Goal: Information Seeking & Learning: Learn about a topic

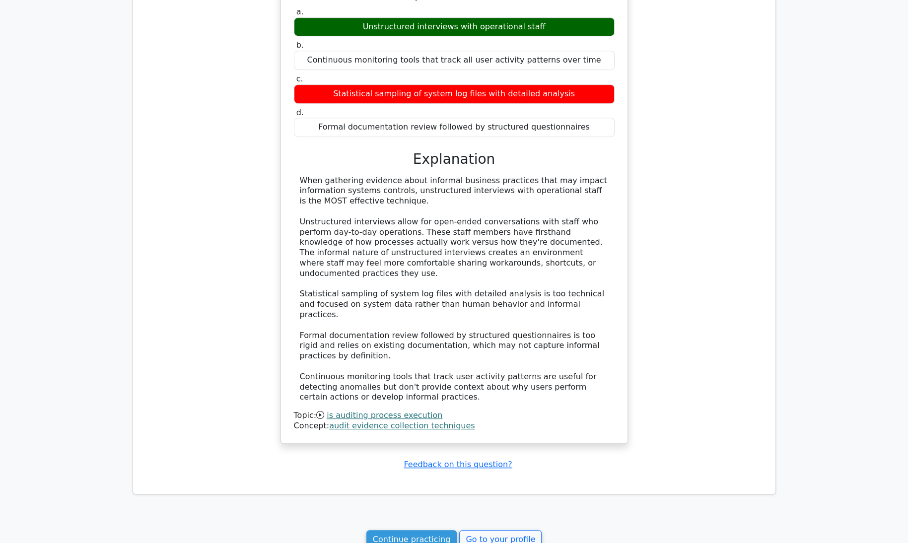
scroll to position [721, 0]
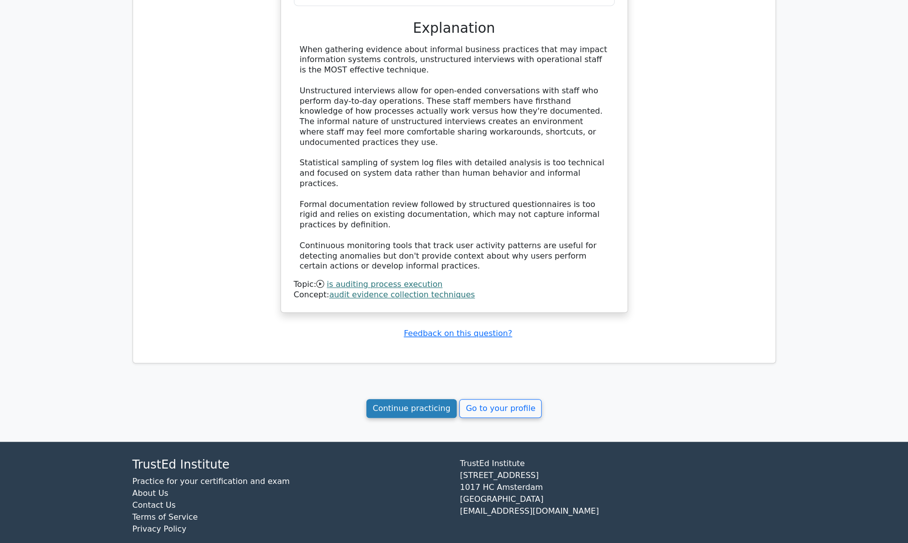
click at [401, 399] on link "Continue practicing" at bounding box center [411, 408] width 91 height 19
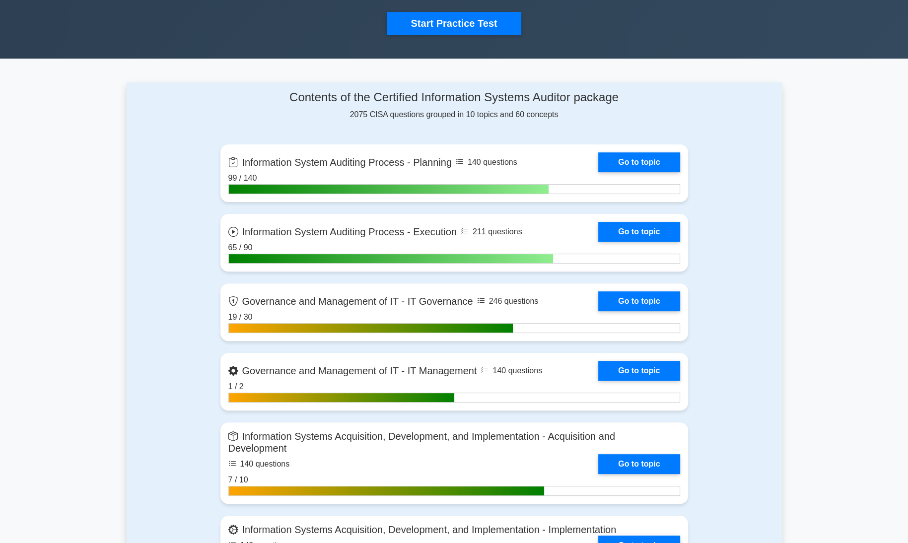
scroll to position [334, 0]
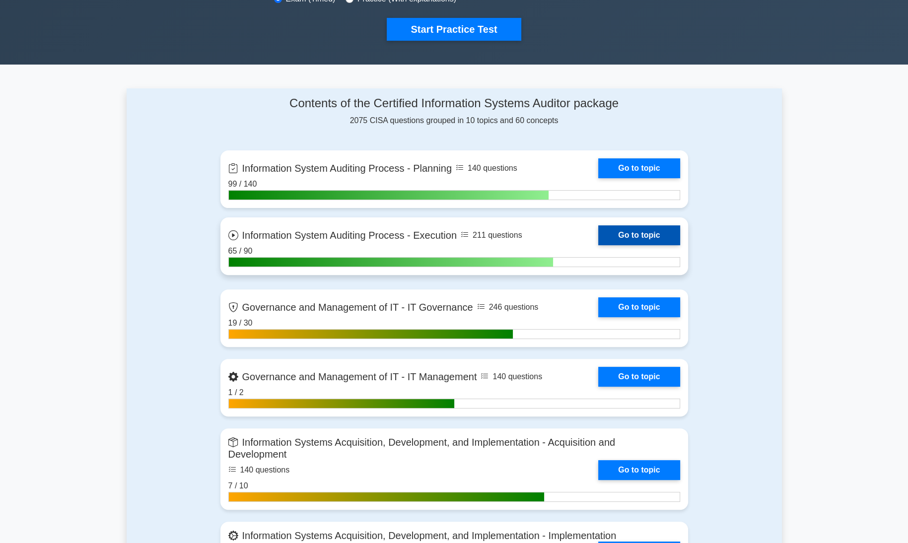
click at [644, 232] on link "Go to topic" at bounding box center [638, 235] width 81 height 20
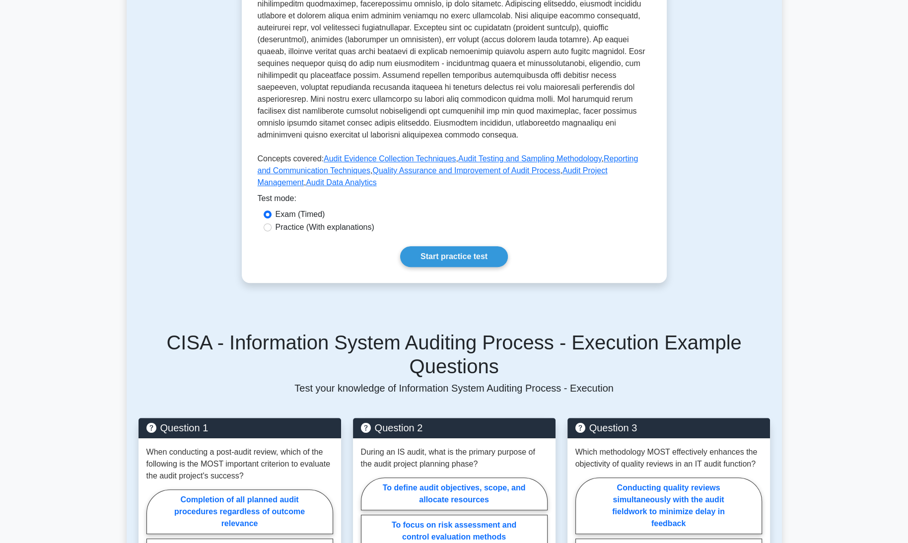
scroll to position [377, 0]
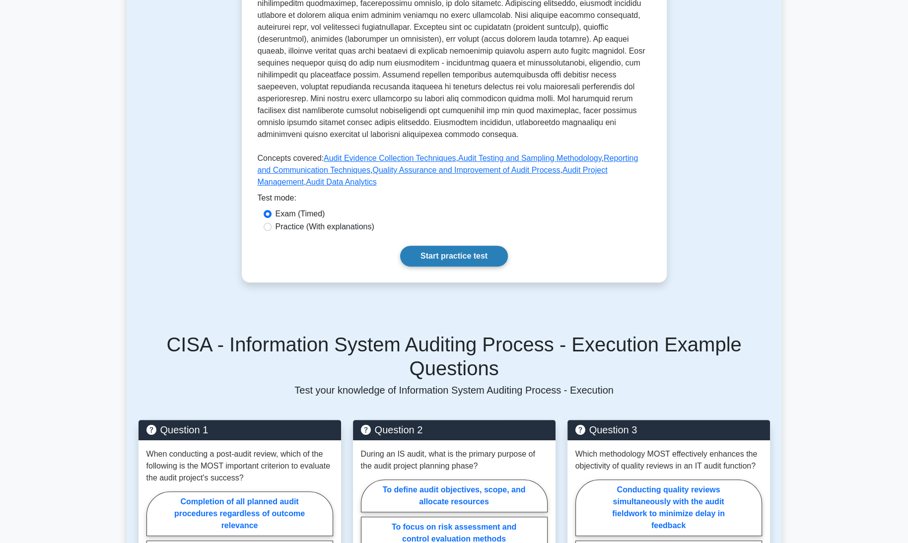
click at [490, 246] on link "Start practice test" at bounding box center [454, 256] width 108 height 21
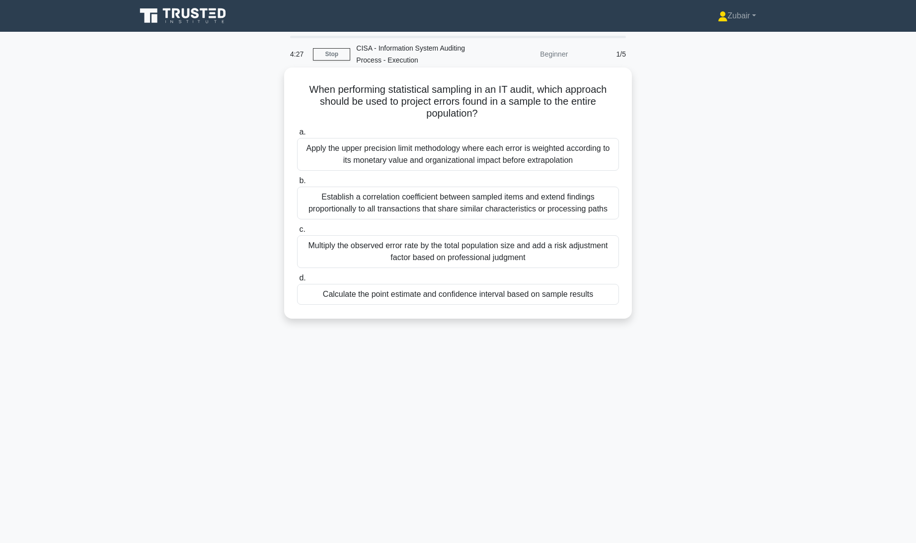
click at [555, 261] on div "Multiply the observed error rate by the total population size and add a risk ad…" at bounding box center [458, 251] width 322 height 33
click at [297, 233] on input "c. Multiply the observed error rate by the total population size and add a risk…" at bounding box center [297, 229] width 0 height 6
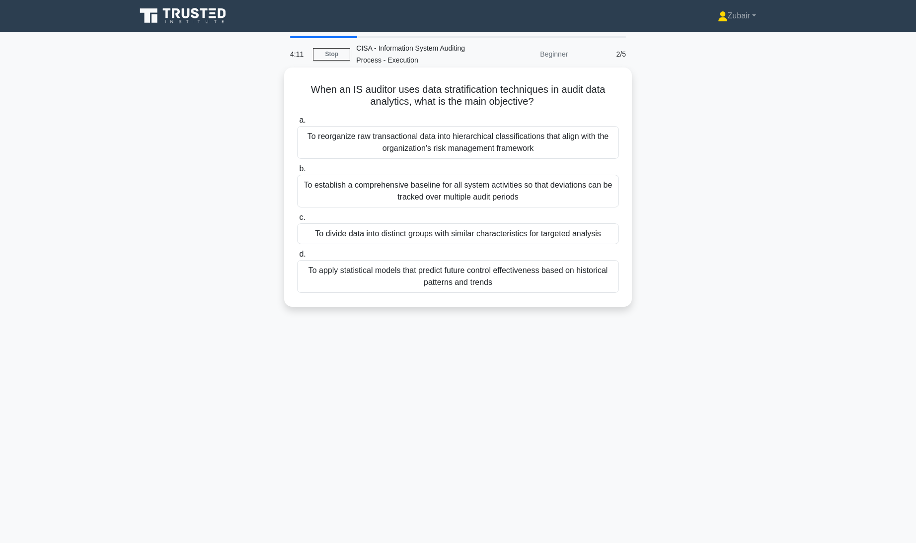
click at [559, 233] on div "To divide data into distinct groups with similar characteristics for targeted a…" at bounding box center [458, 233] width 322 height 21
click at [297, 221] on input "c. To divide data into distinct groups with similar characteristics for targete…" at bounding box center [297, 217] width 0 height 6
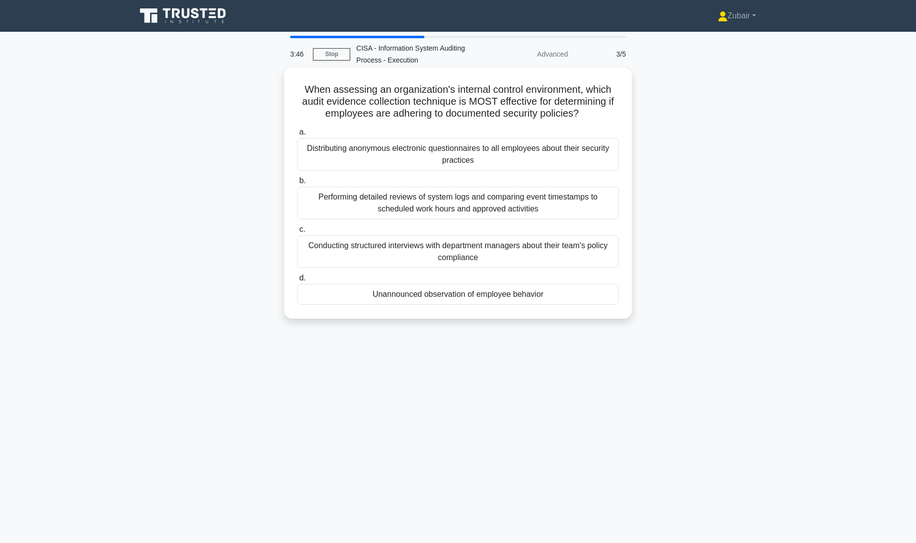
click at [574, 211] on div "Performing detailed reviews of system logs and comparing event timestamps to sc…" at bounding box center [458, 203] width 322 height 33
click at [297, 184] on input "b. Performing detailed reviews of system logs and comparing event timestamps to…" at bounding box center [297, 181] width 0 height 6
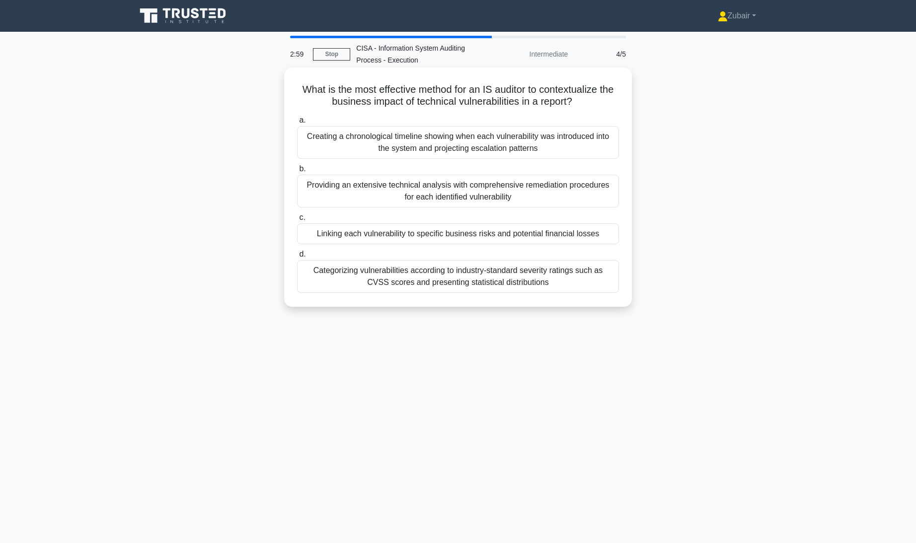
click at [592, 235] on div "Linking each vulnerability to specific business risks and potential financial l…" at bounding box center [458, 233] width 322 height 21
click at [297, 221] on input "c. Linking each vulnerability to specific business risks and potential financia…" at bounding box center [297, 217] width 0 height 6
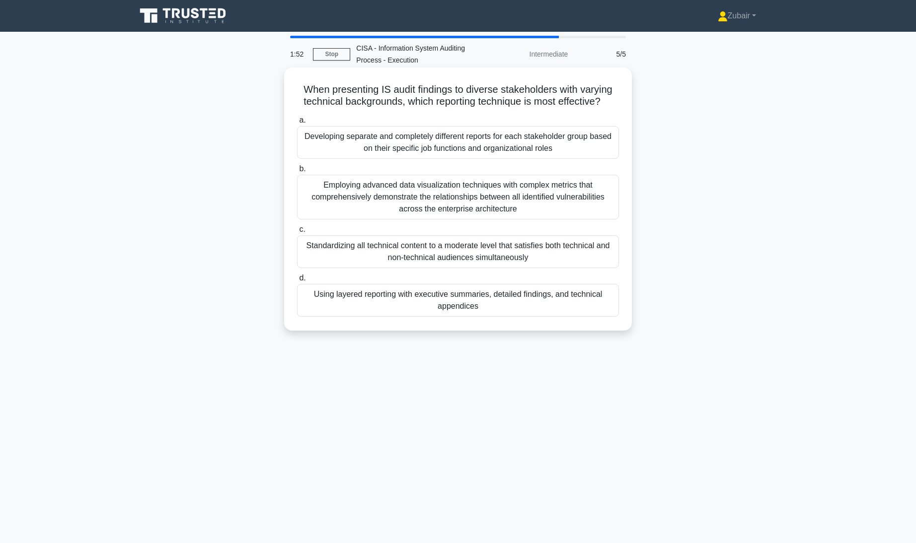
click at [552, 197] on div "Employing advanced data visualization techniques with complex metrics that comp…" at bounding box center [458, 197] width 322 height 45
click at [297, 172] on input "b. Employing advanced data visualization techniques with complex metrics that c…" at bounding box center [297, 169] width 0 height 6
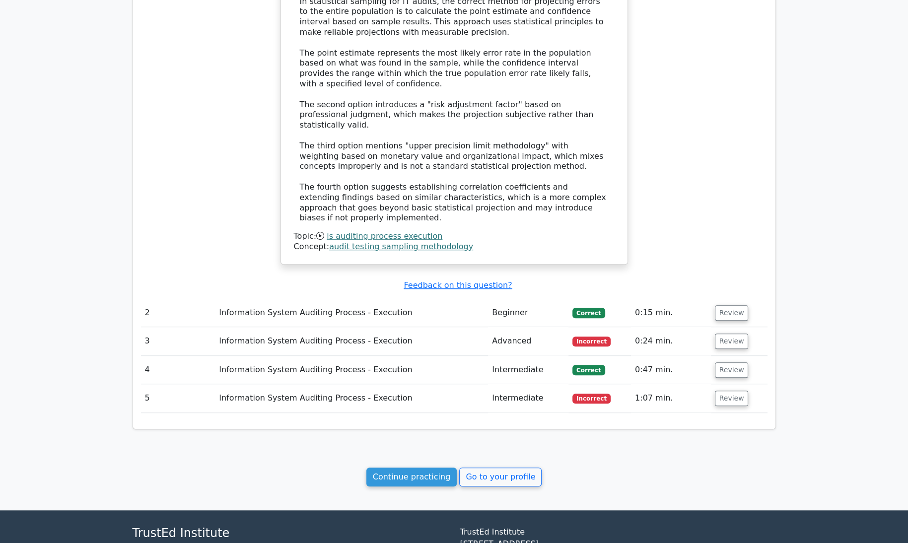
scroll to position [822, 0]
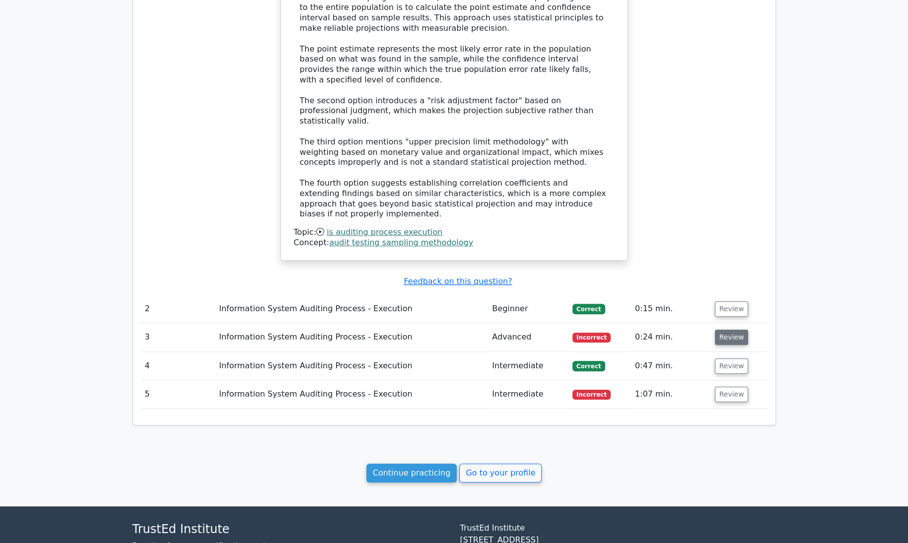
click at [723, 330] on button "Review" at bounding box center [732, 337] width 34 height 15
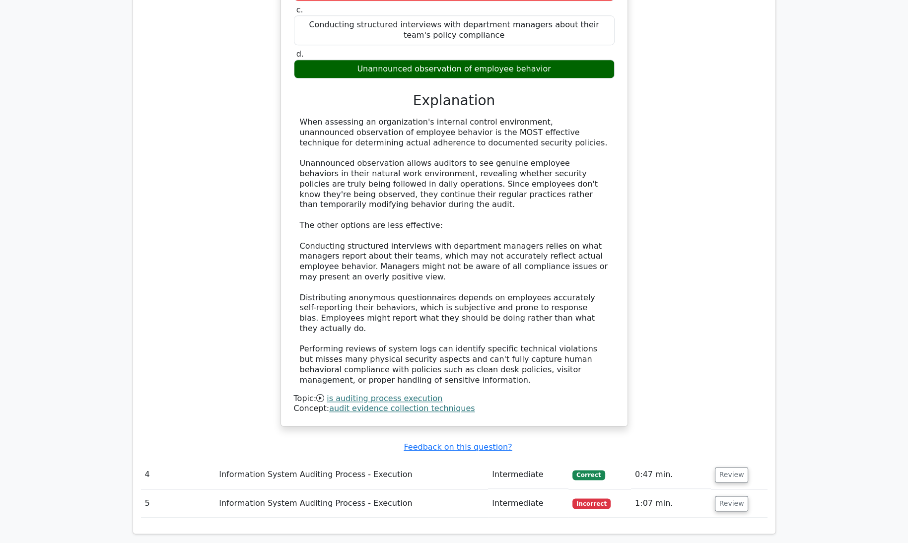
scroll to position [1352, 0]
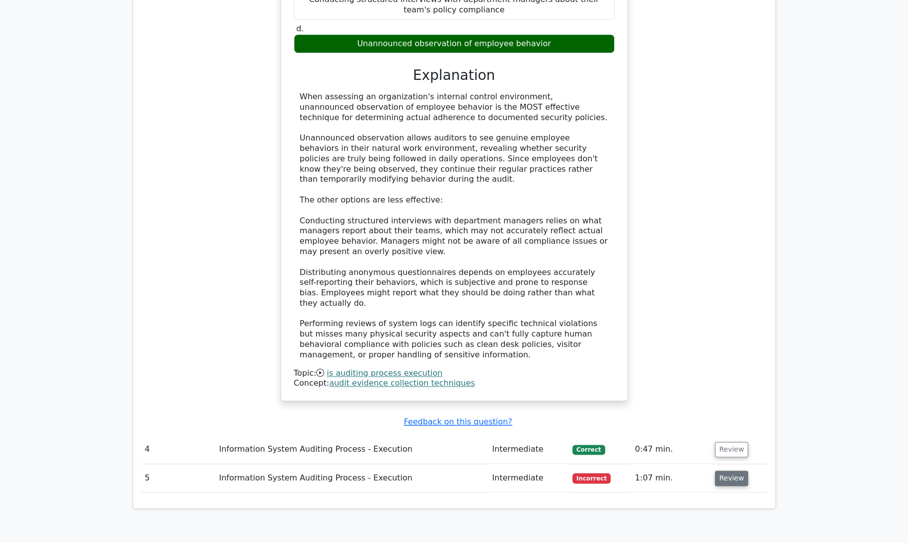
click at [733, 471] on button "Review" at bounding box center [732, 478] width 34 height 15
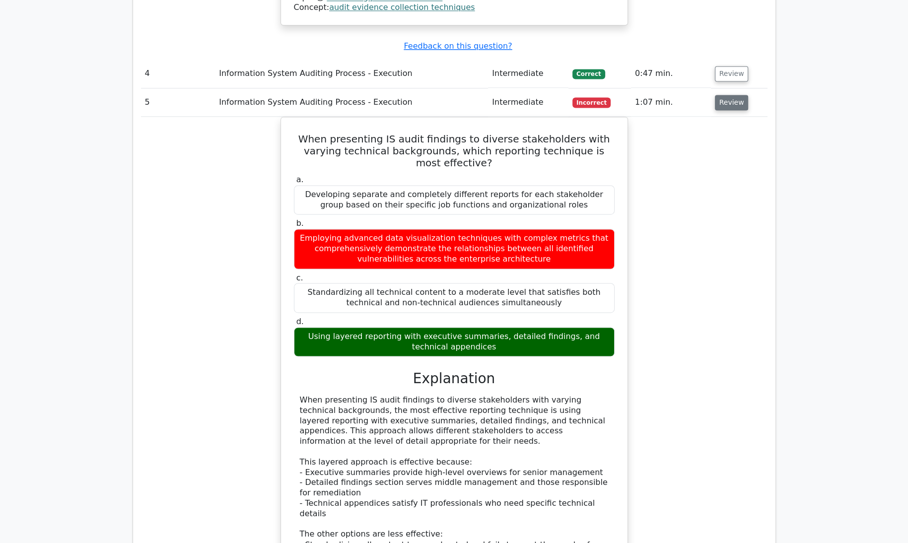
scroll to position [1728, 0]
click at [733, 396] on div "When presenting IS audit findings to diverse stakeholders with varying technica…" at bounding box center [454, 396] width 627 height 559
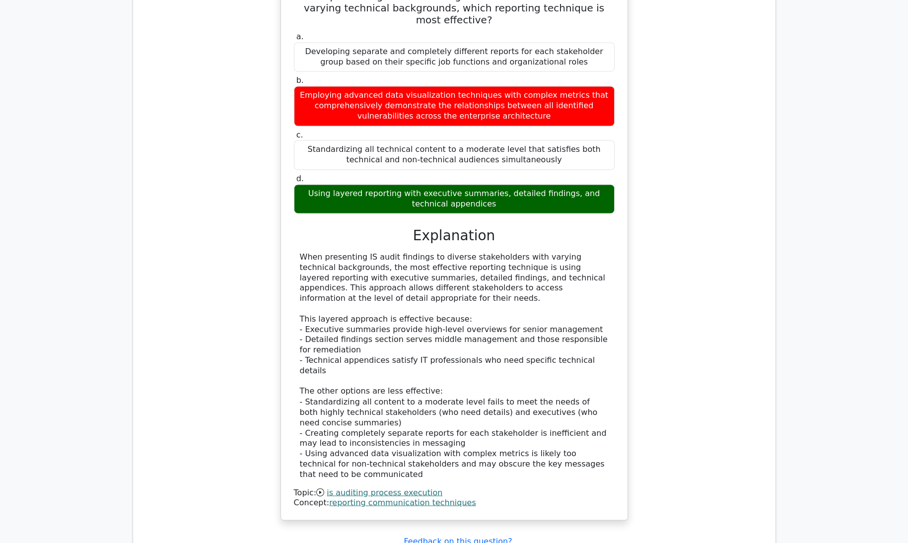
scroll to position [1983, 0]
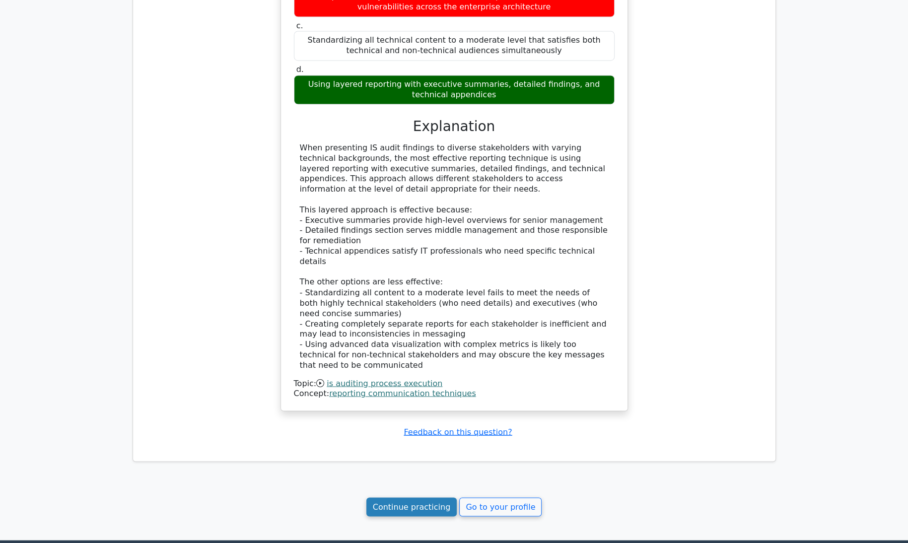
click at [427, 497] on link "Continue practicing" at bounding box center [411, 506] width 91 height 19
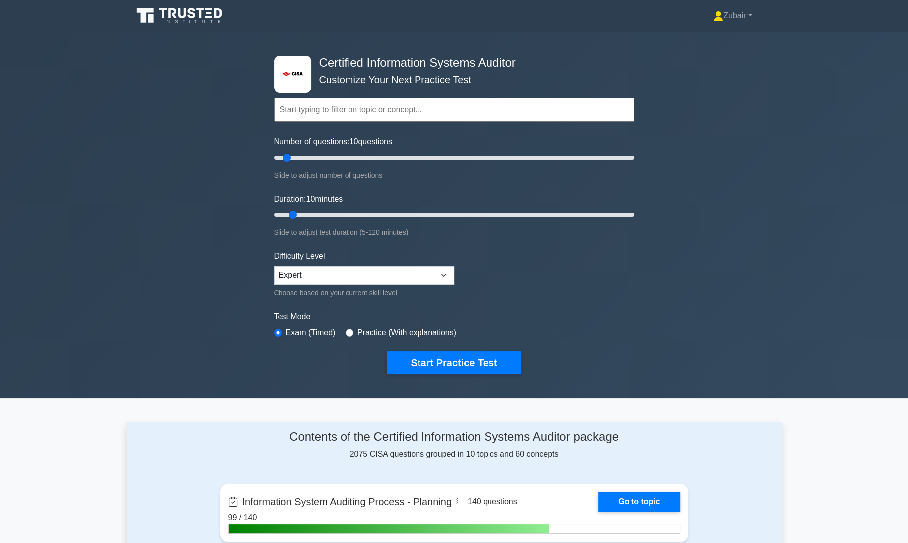
scroll to position [475, 0]
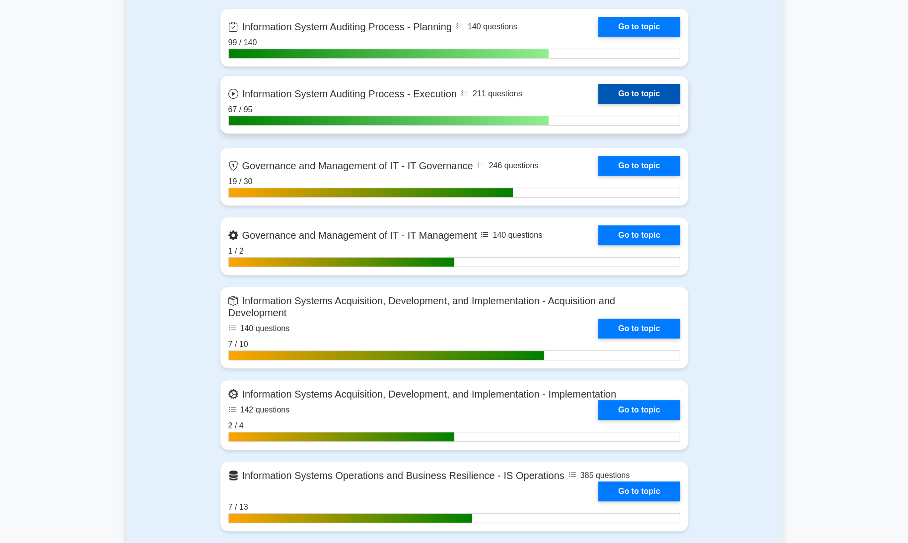
click at [633, 92] on link "Go to topic" at bounding box center [638, 94] width 81 height 20
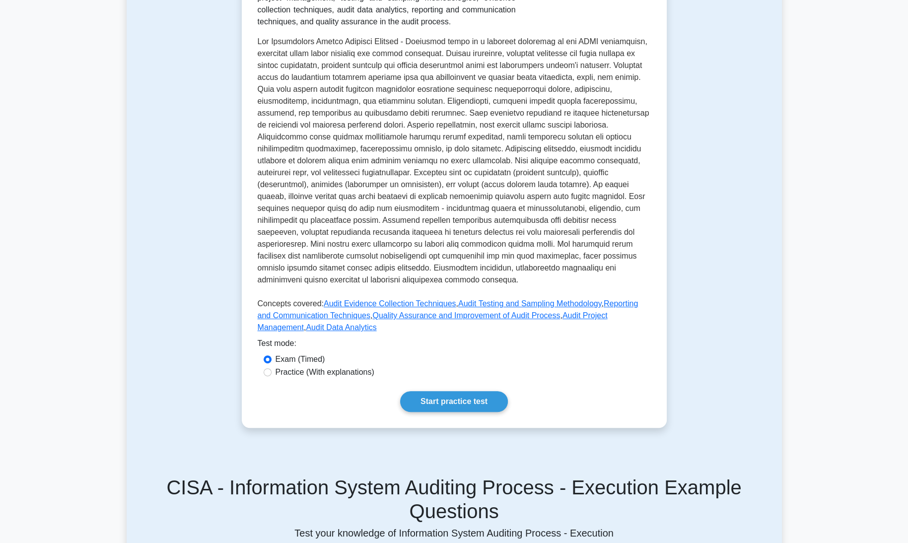
scroll to position [235, 0]
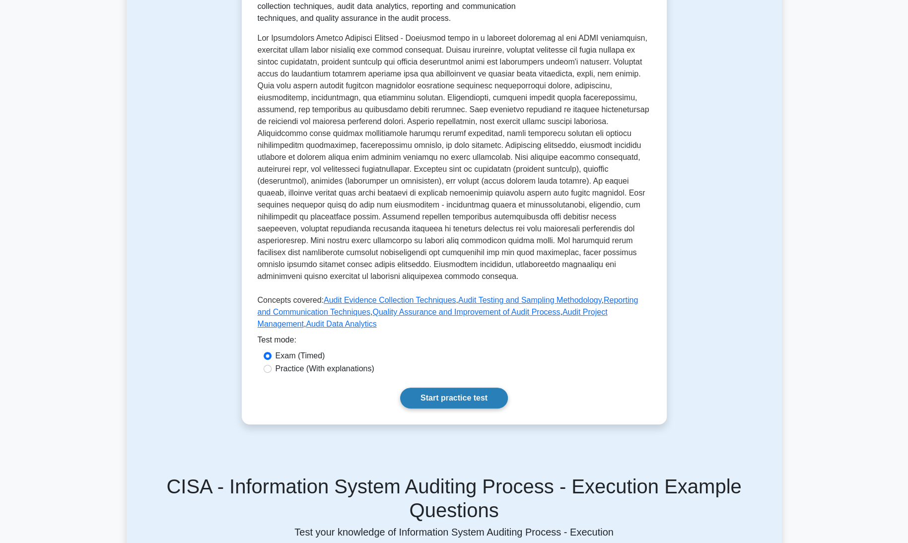
click at [436, 392] on link "Start practice test" at bounding box center [454, 398] width 108 height 21
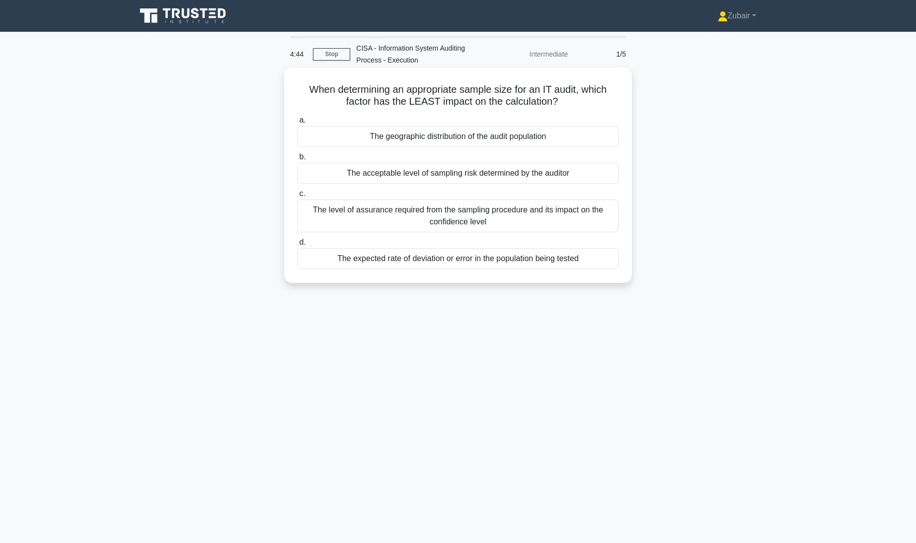
click at [554, 134] on div "The geographic distribution of the audit population" at bounding box center [458, 136] width 322 height 21
click at [297, 124] on input "a. The geographic distribution of the audit population" at bounding box center [297, 120] width 0 height 6
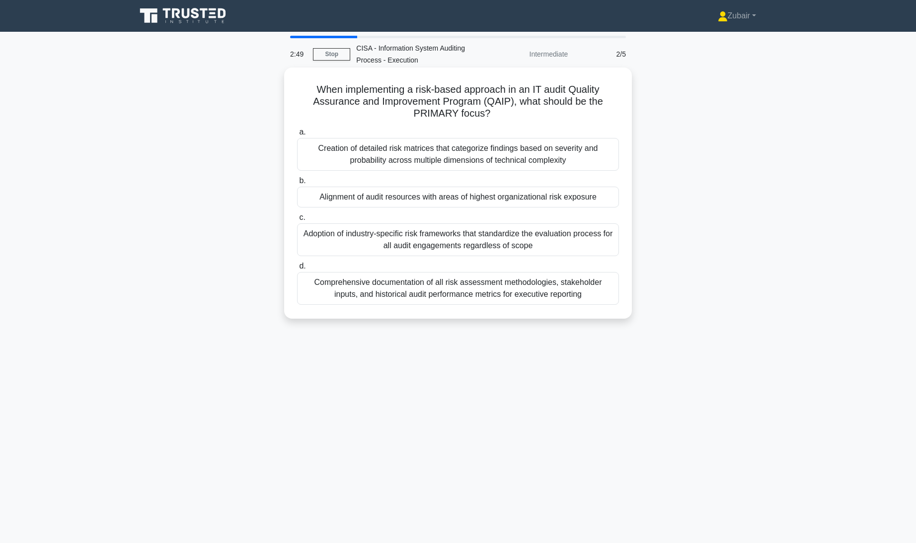
click at [572, 239] on div "Adoption of industry-specific risk frameworks that standardize the evaluation p…" at bounding box center [458, 239] width 322 height 33
click at [297, 221] on input "c. Adoption of industry-specific risk frameworks that standardize the evaluatio…" at bounding box center [297, 217] width 0 height 6
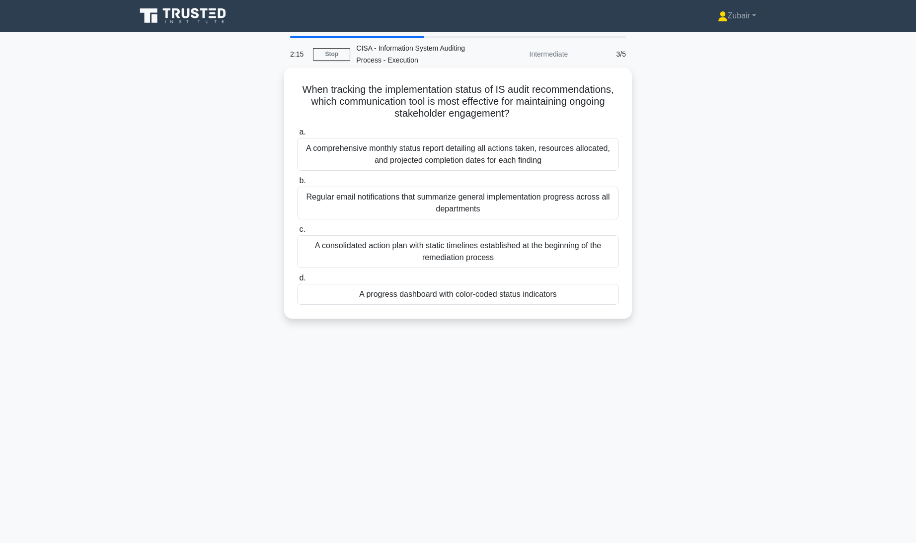
click at [607, 295] on div "A progress dashboard with color-coded status indicators" at bounding box center [458, 294] width 322 height 21
click at [297, 282] on input "d. A progress dashboard with color-coded status indicators" at bounding box center [297, 278] width 0 height 6
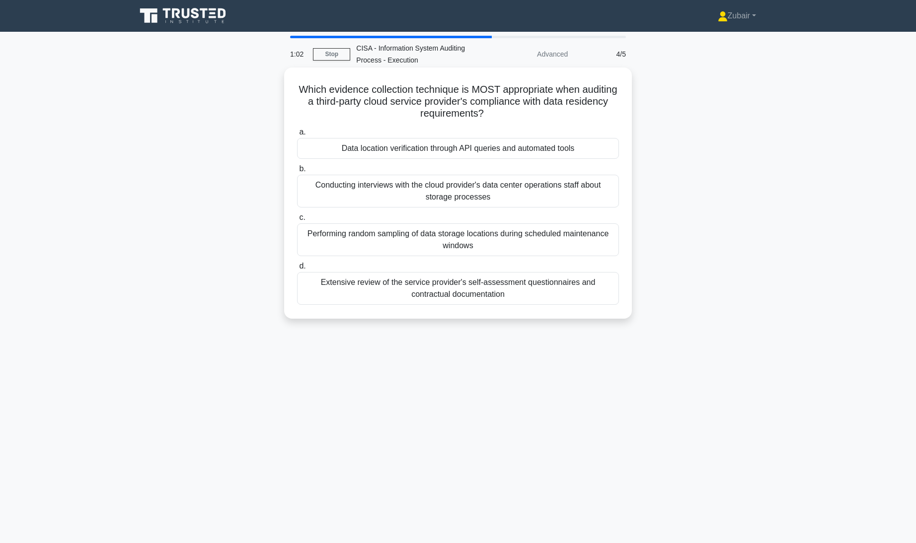
click at [559, 284] on div "Extensive review of the service provider's self-assessment questionnaires and c…" at bounding box center [458, 288] width 322 height 33
click at [297, 270] on input "d. Extensive review of the service provider's self-assessment questionnaires an…" at bounding box center [297, 266] width 0 height 6
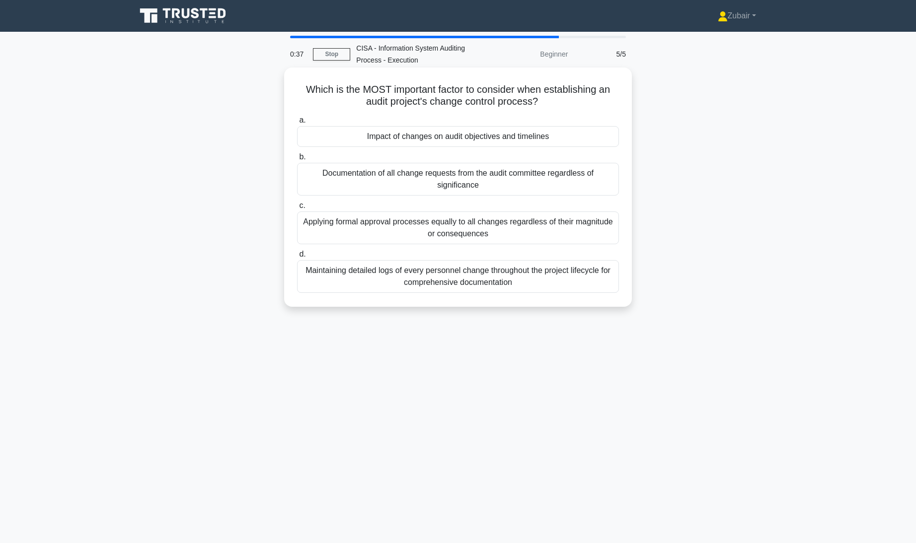
click at [577, 227] on div "Applying formal approval processes equally to all changes regardless of their m…" at bounding box center [458, 228] width 322 height 33
click at [297, 209] on input "c. Applying formal approval processes equally to all changes regardless of thei…" at bounding box center [297, 206] width 0 height 6
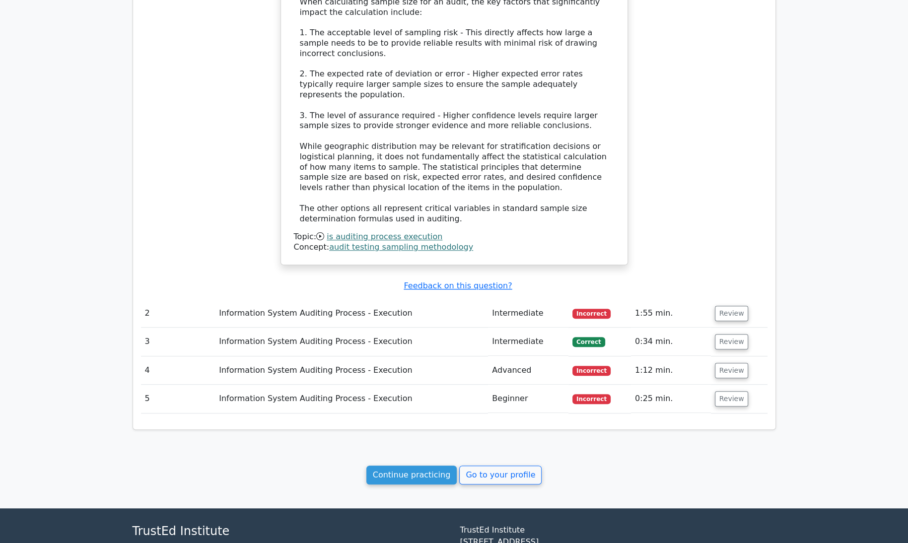
scroll to position [815, 0]
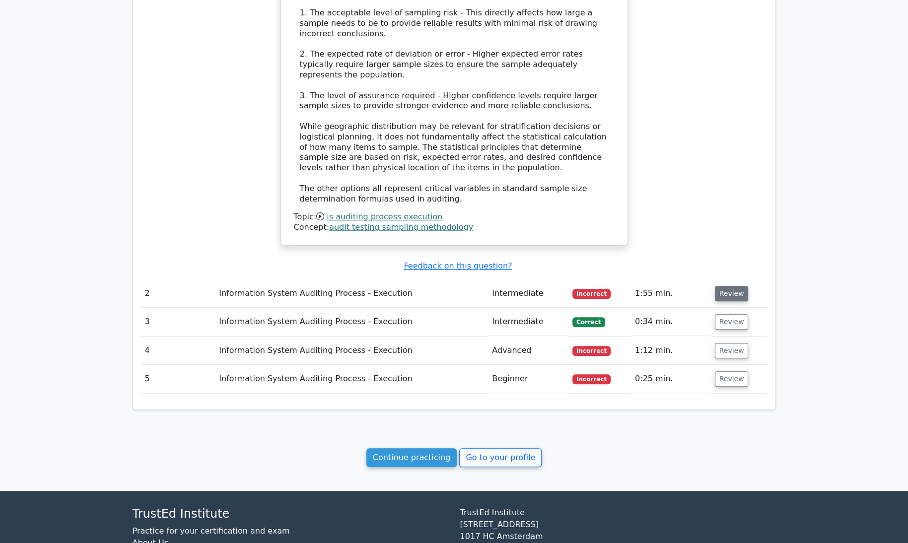
click at [729, 286] on button "Review" at bounding box center [732, 293] width 34 height 15
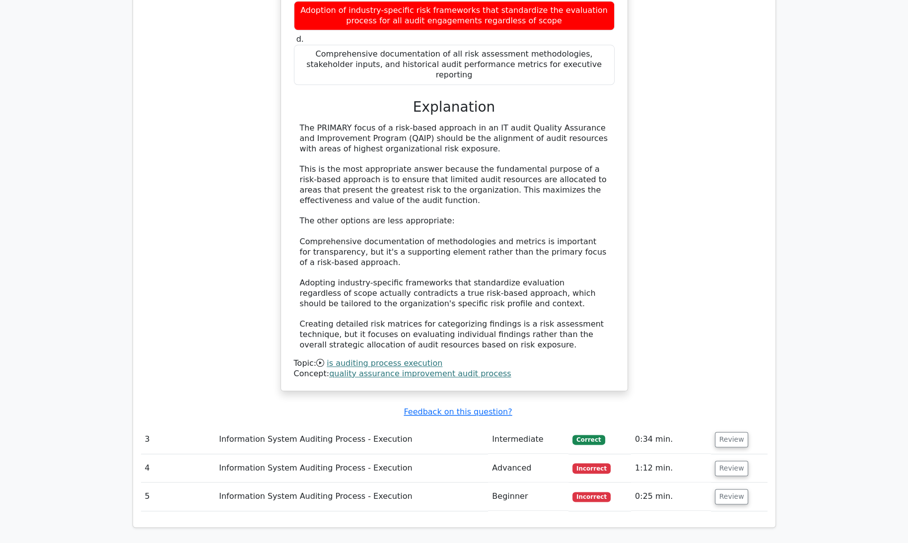
scroll to position [1402, 0]
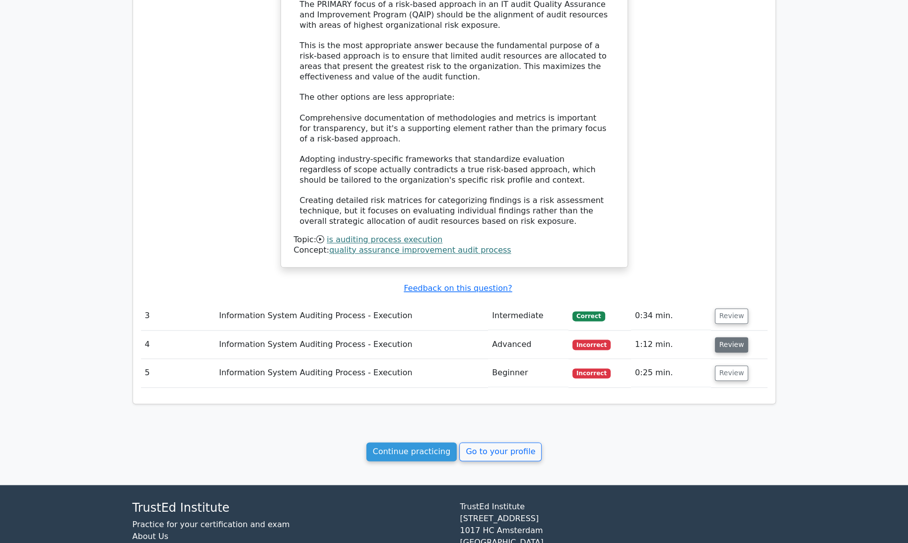
click at [734, 337] on button "Review" at bounding box center [732, 344] width 34 height 15
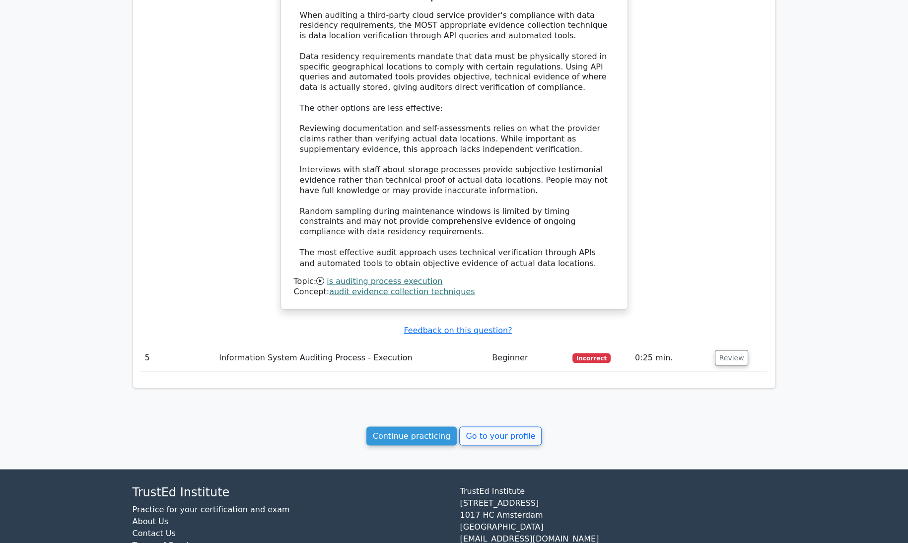
scroll to position [2009, 0]
click at [733, 350] on button "Review" at bounding box center [732, 357] width 34 height 15
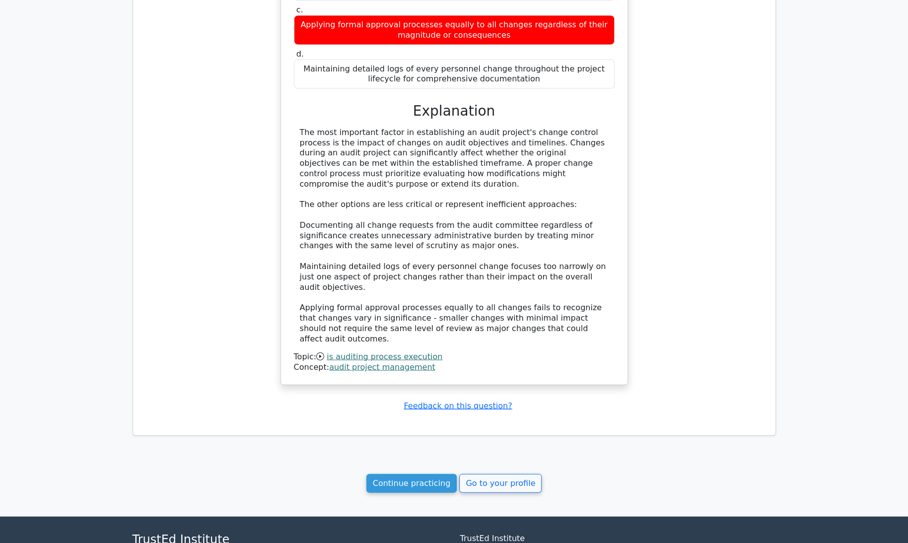
scroll to position [2512, 0]
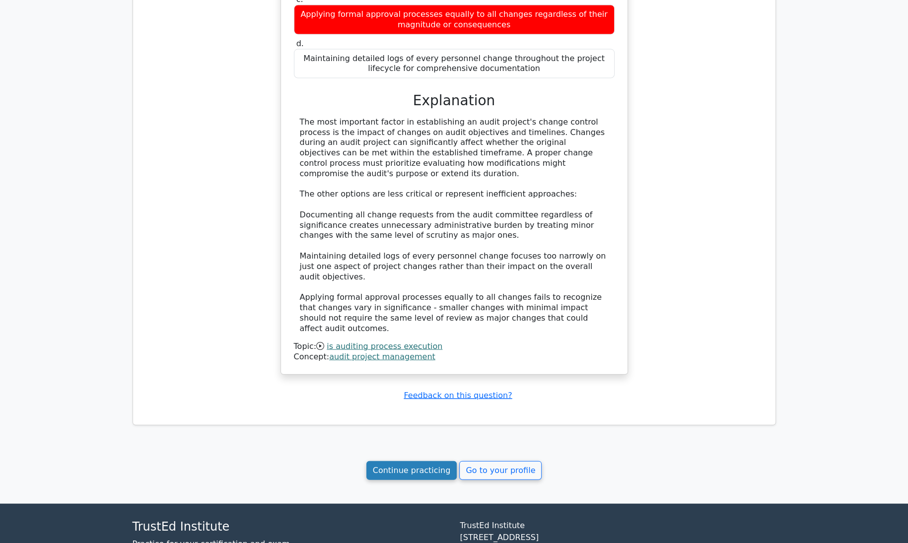
click at [418, 461] on link "Continue practicing" at bounding box center [411, 470] width 91 height 19
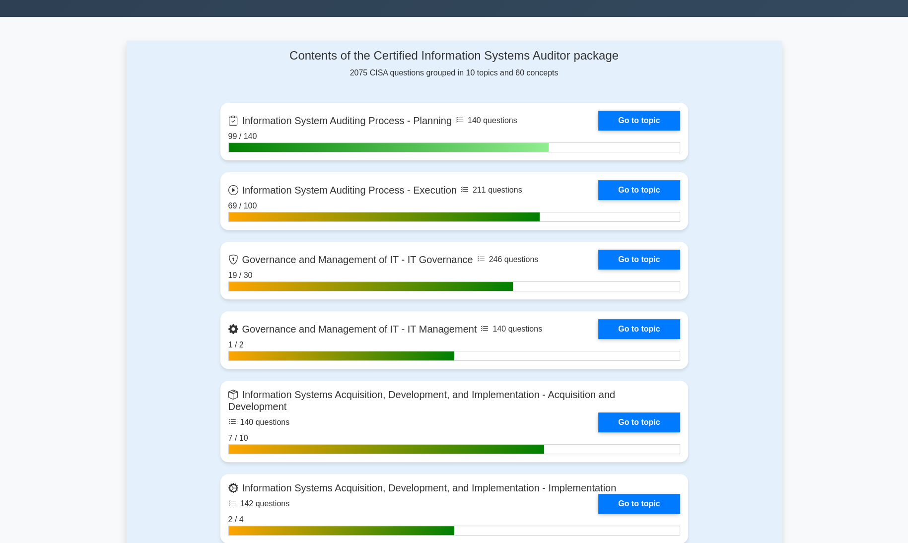
scroll to position [381, 0]
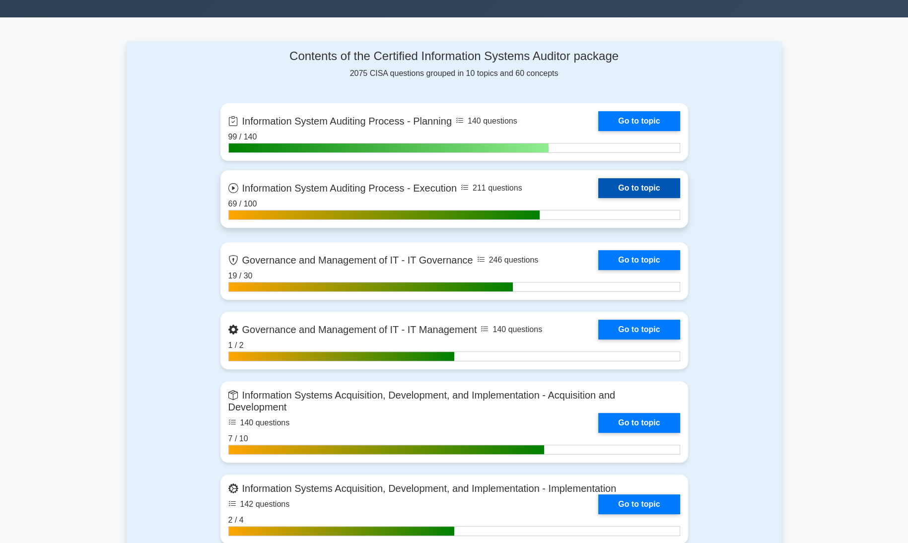
click at [656, 189] on link "Go to topic" at bounding box center [638, 188] width 81 height 20
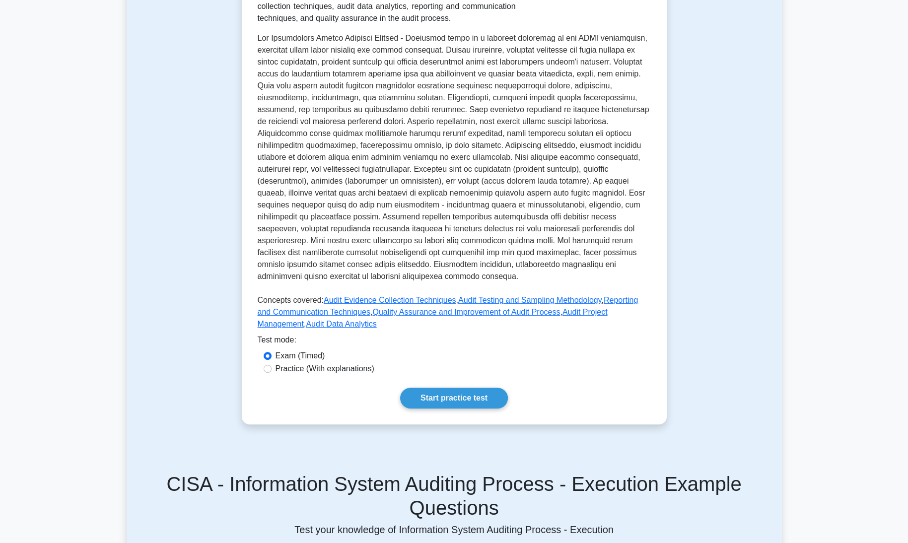
scroll to position [240, 0]
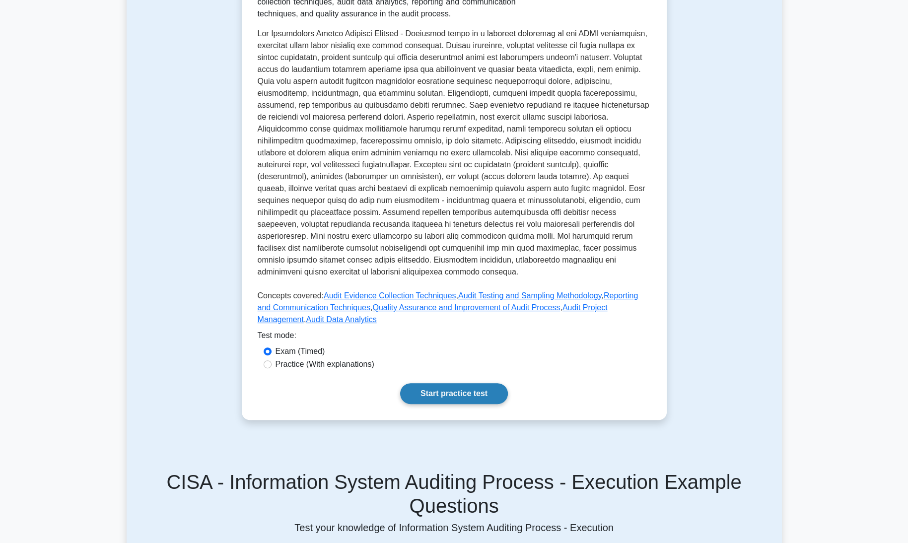
click at [430, 383] on link "Start practice test" at bounding box center [454, 393] width 108 height 21
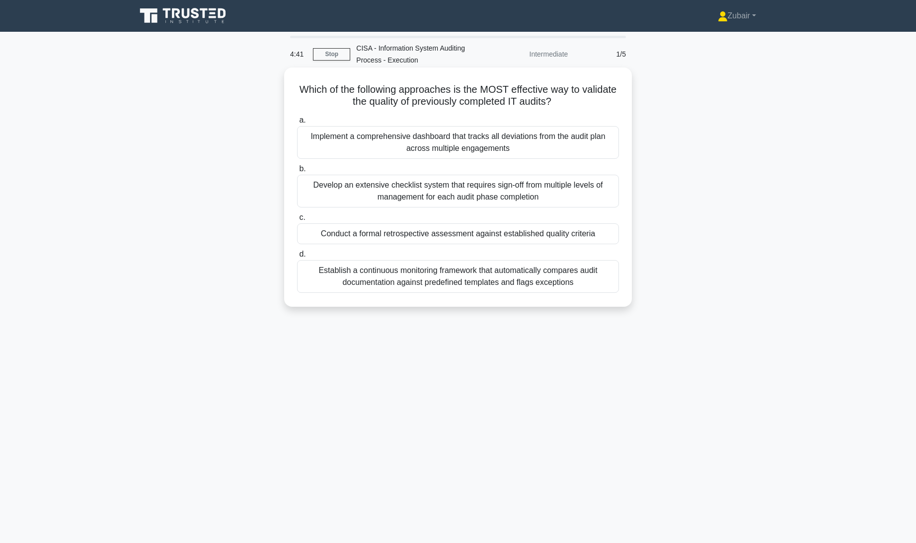
click at [550, 235] on div "Conduct a formal retrospective assessment against established quality criteria" at bounding box center [458, 233] width 322 height 21
click at [297, 221] on input "c. Conduct a formal retrospective assessment against established quality criter…" at bounding box center [297, 217] width 0 height 6
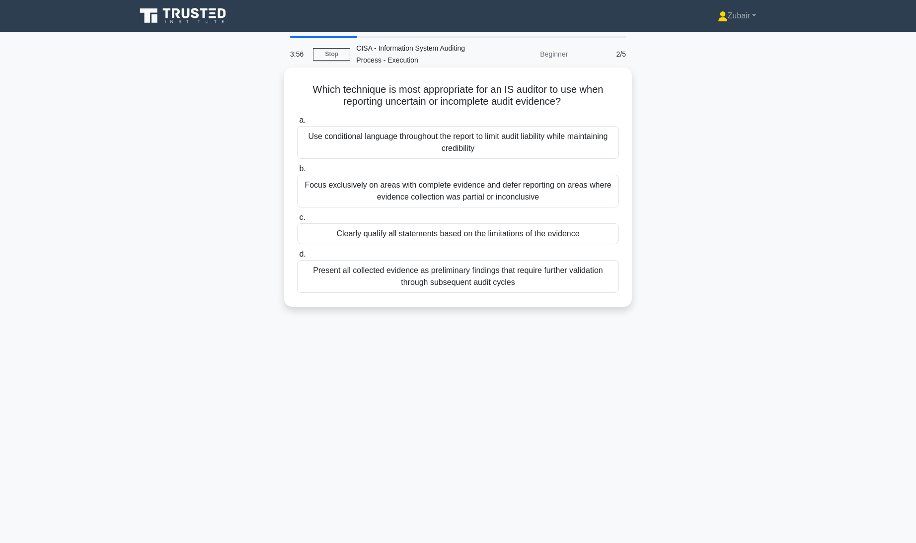
click at [591, 232] on div "Clearly qualify all statements based on the limitations of the evidence" at bounding box center [458, 233] width 322 height 21
click at [297, 221] on input "c. Clearly qualify all statements based on the limitations of the evidence" at bounding box center [297, 217] width 0 height 6
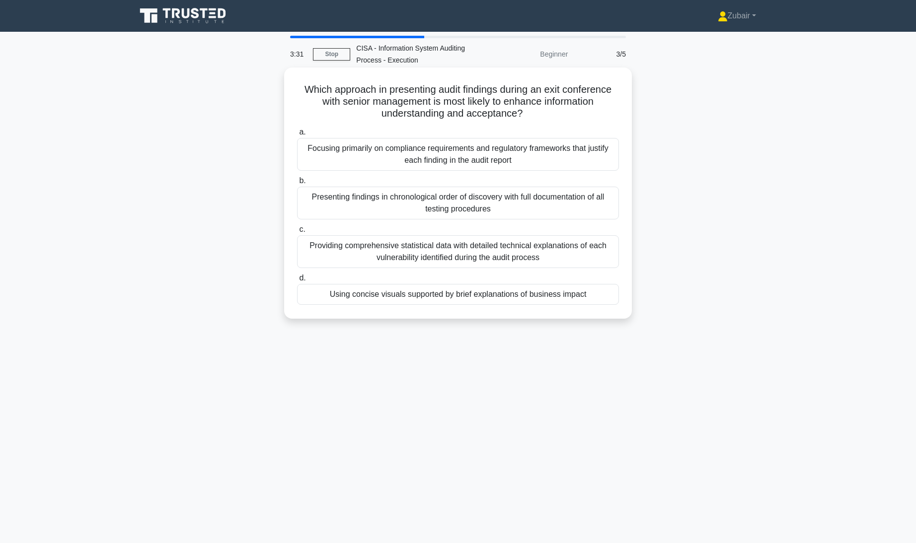
click at [558, 291] on div "Using concise visuals supported by brief explanations of business impact" at bounding box center [458, 294] width 322 height 21
click at [297, 282] on input "d. Using concise visuals supported by brief explanations of business impact" at bounding box center [297, 278] width 0 height 6
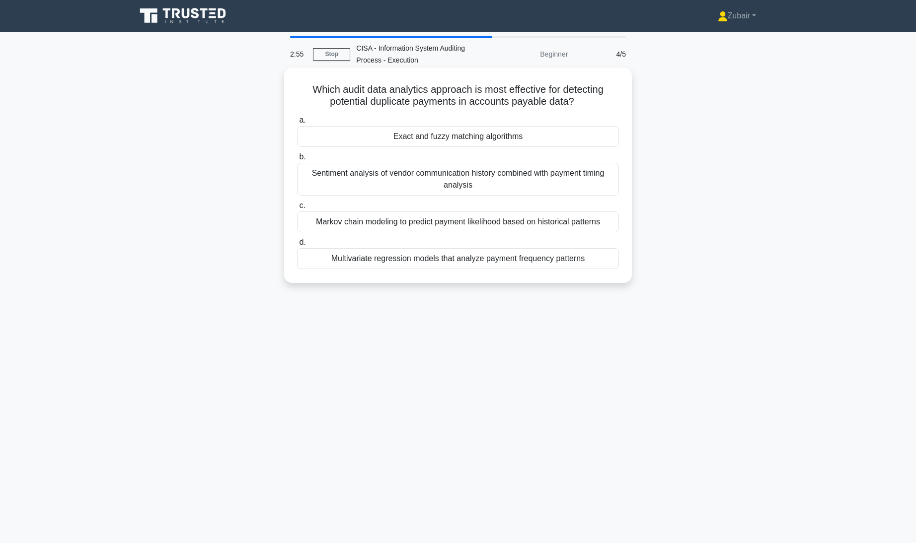
click at [508, 264] on div "Multivariate regression models that analyze payment frequency patterns" at bounding box center [458, 258] width 322 height 21
click at [297, 246] on input "d. Multivariate regression models that analyze payment frequency patterns" at bounding box center [297, 242] width 0 height 6
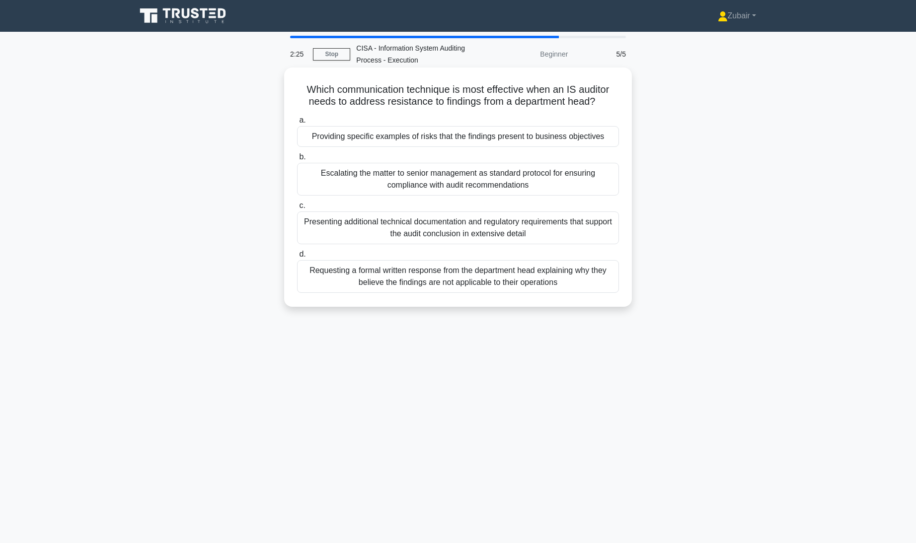
click at [509, 276] on div "Requesting a formal written response from the department head explaining why th…" at bounding box center [458, 276] width 322 height 33
click at [297, 258] on input "d. Requesting a formal written response from the department head explaining why…" at bounding box center [297, 254] width 0 height 6
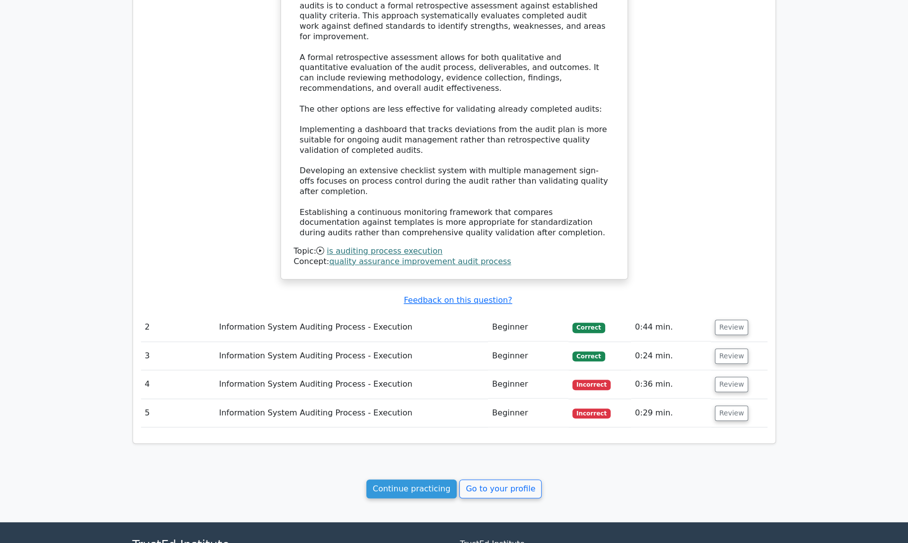
scroll to position [809, 0]
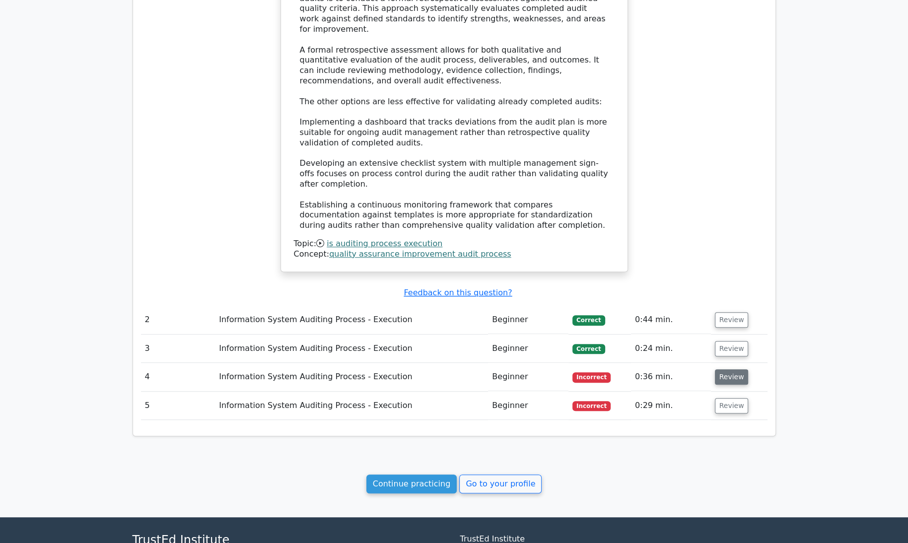
click at [732, 369] on button "Review" at bounding box center [732, 376] width 34 height 15
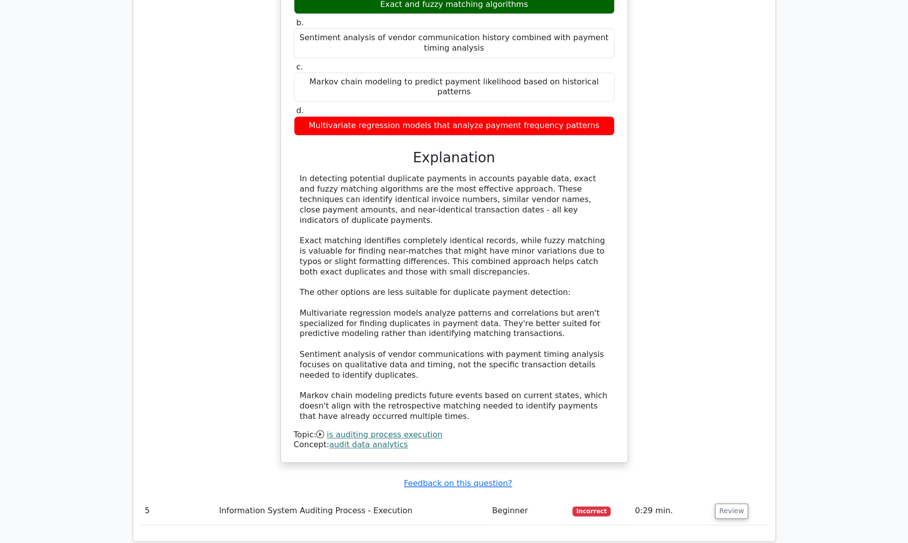
scroll to position [1412, 0]
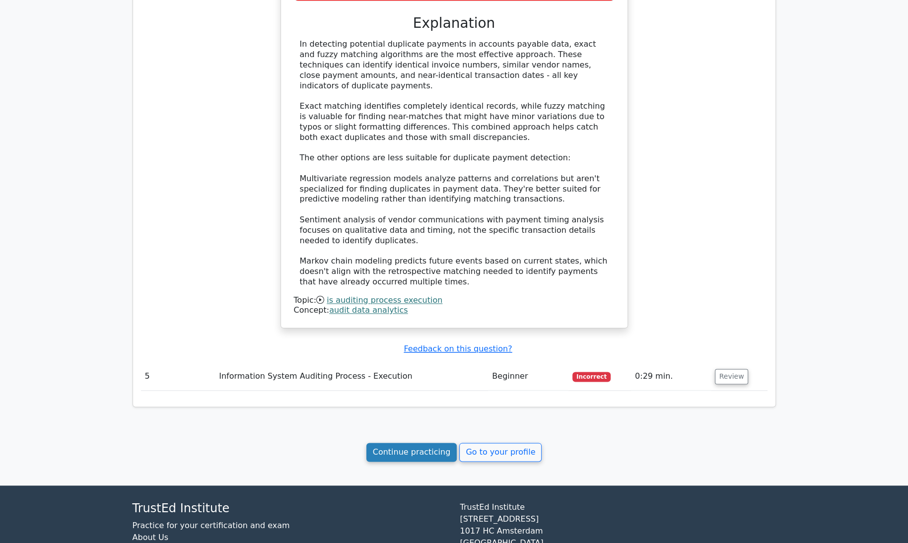
click at [436, 443] on link "Continue practicing" at bounding box center [411, 452] width 91 height 19
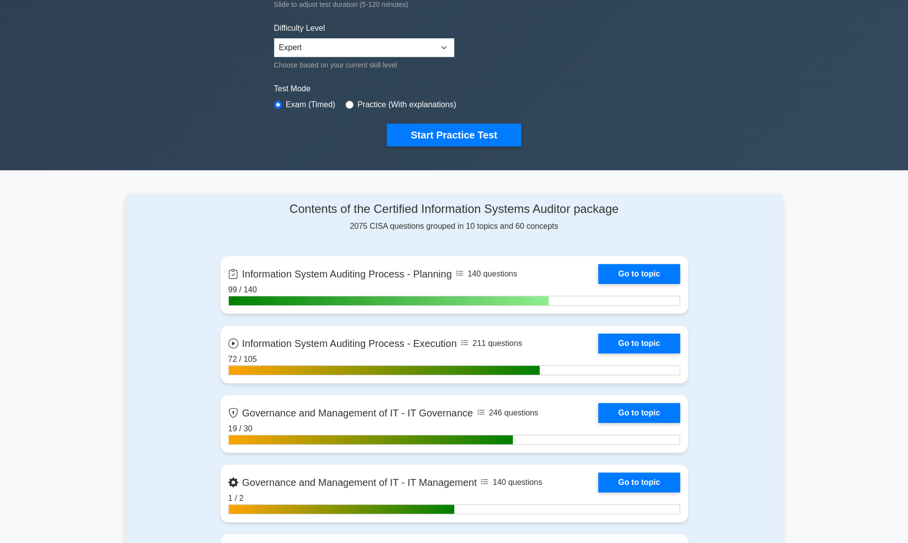
scroll to position [228, 0]
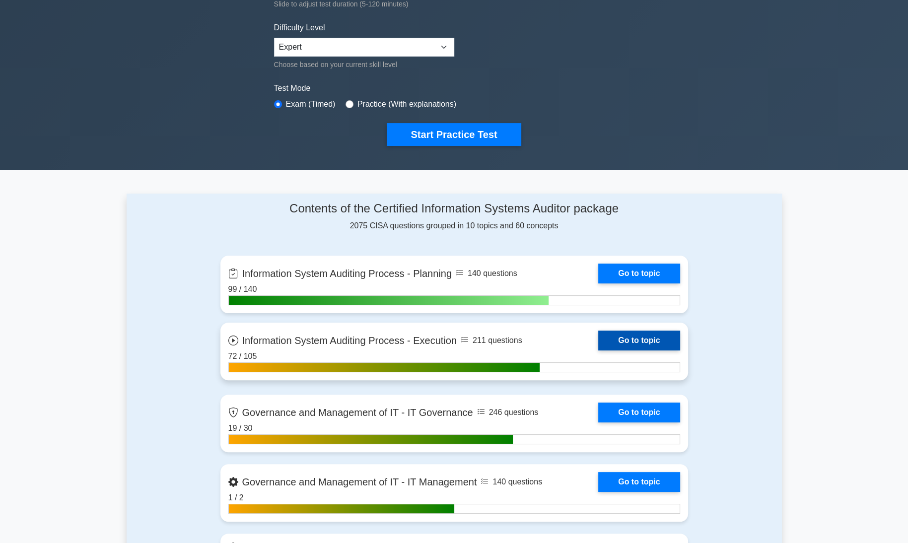
click at [644, 340] on link "Go to topic" at bounding box center [638, 341] width 81 height 20
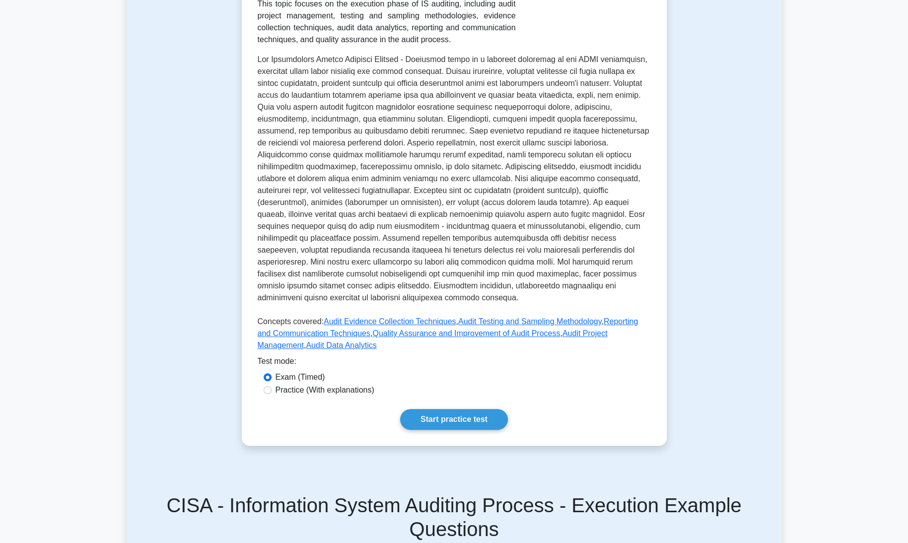
scroll to position [218, 0]
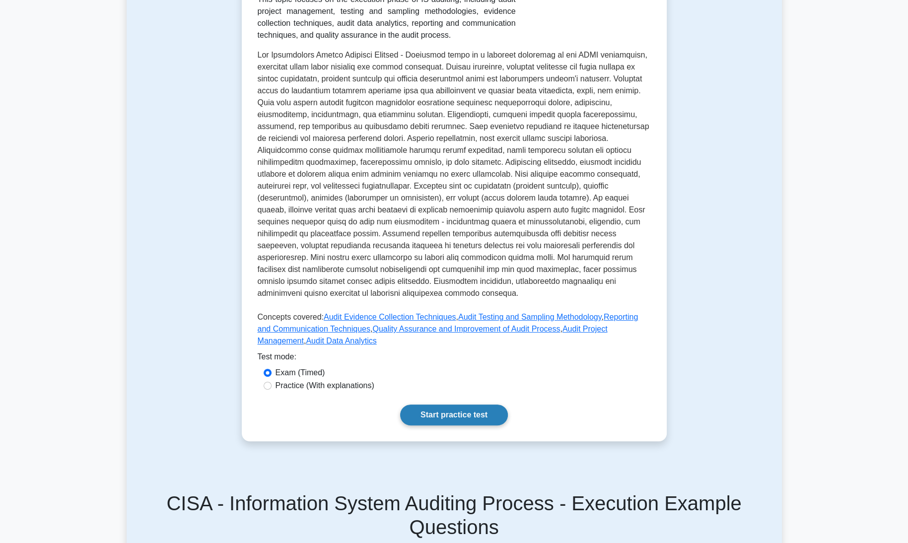
click at [462, 405] on link "Start practice test" at bounding box center [454, 415] width 108 height 21
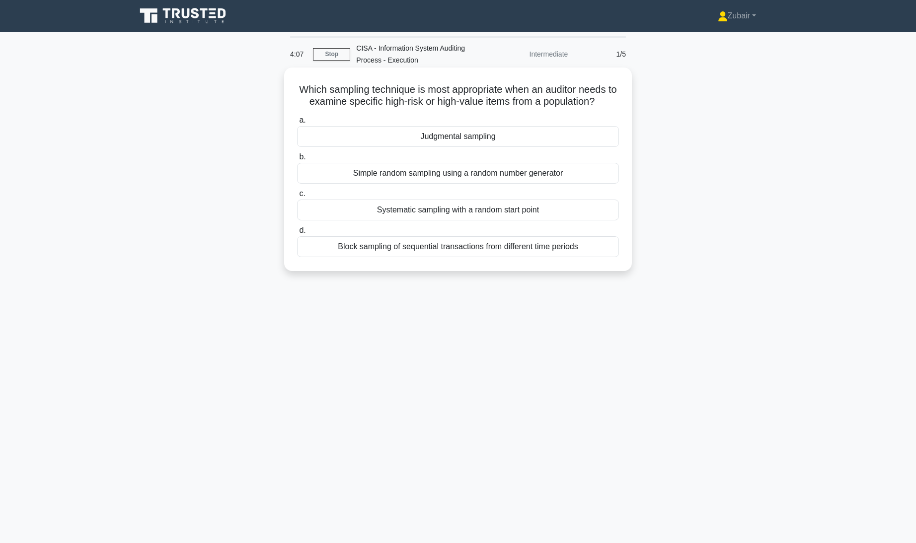
click at [516, 211] on div "Systematic sampling with a random start point" at bounding box center [458, 210] width 322 height 21
click at [297, 197] on input "c. Systematic sampling with a random start point" at bounding box center [297, 194] width 0 height 6
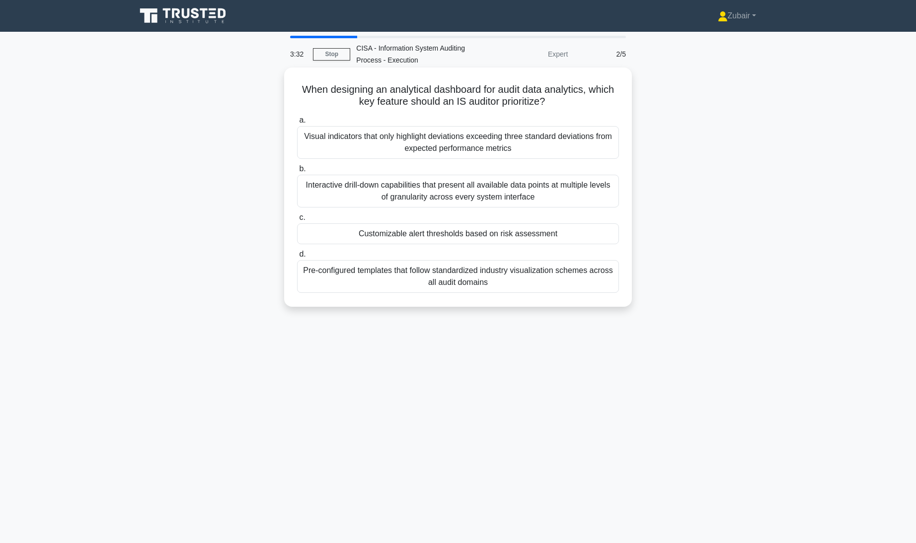
click at [589, 230] on div "Customizable alert thresholds based on risk assessment" at bounding box center [458, 233] width 322 height 21
click at [297, 221] on input "c. Customizable alert thresholds based on risk assessment" at bounding box center [297, 217] width 0 height 6
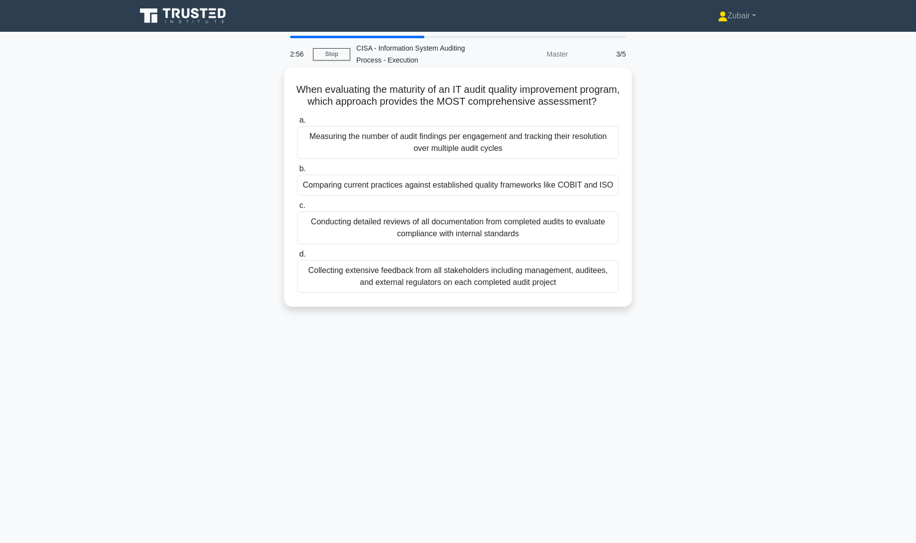
click at [582, 193] on div "Comparing current practices against established quality frameworks like COBIT a…" at bounding box center [458, 185] width 322 height 21
click at [297, 172] on input "b. Comparing current practices against established quality frameworks like COBI…" at bounding box center [297, 169] width 0 height 6
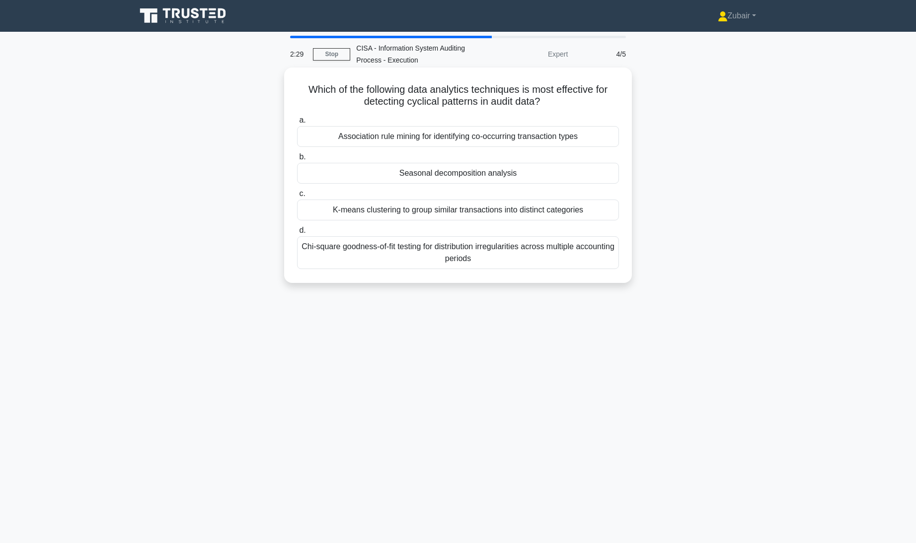
click at [581, 175] on div "Seasonal decomposition analysis" at bounding box center [458, 173] width 322 height 21
click at [297, 160] on input "b. Seasonal decomposition analysis" at bounding box center [297, 157] width 0 height 6
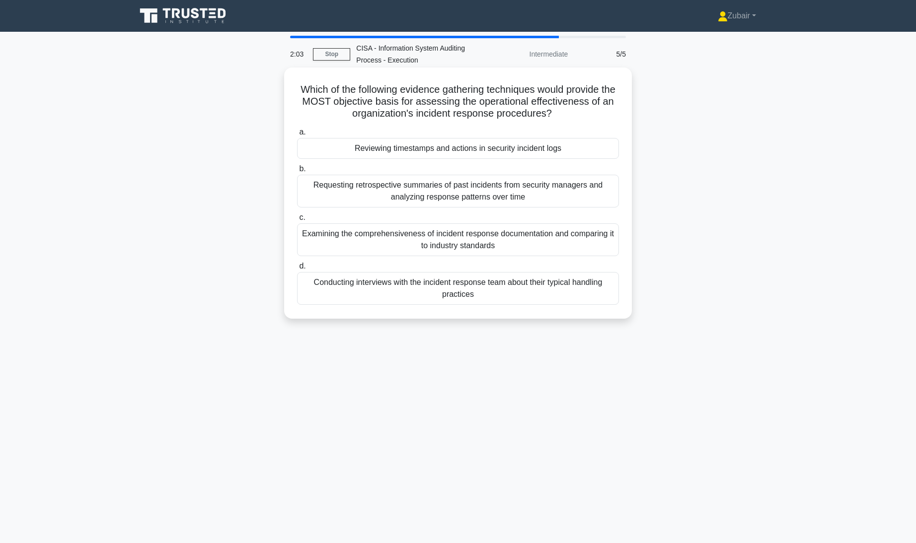
click at [603, 147] on div "Reviewing timestamps and actions in security incident logs" at bounding box center [458, 148] width 322 height 21
click at [297, 136] on input "a. Reviewing timestamps and actions in security incident logs" at bounding box center [297, 132] width 0 height 6
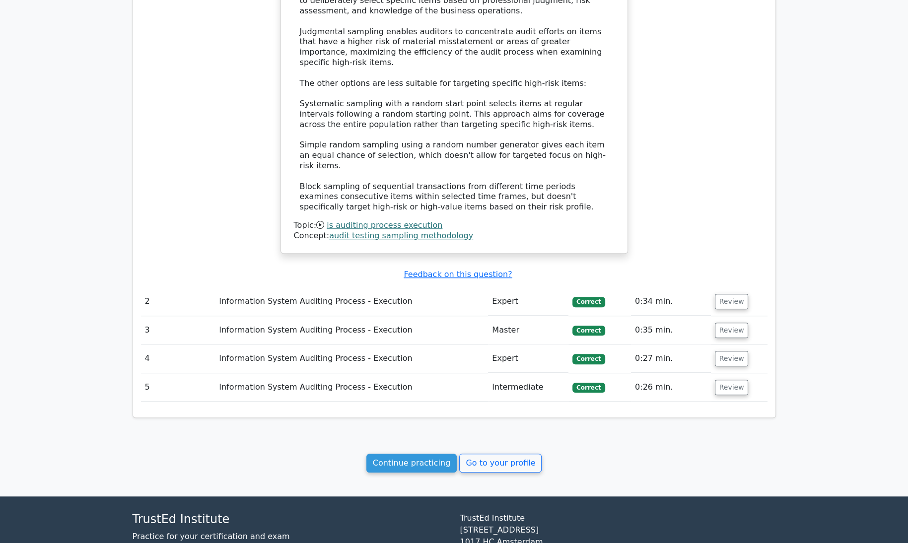
scroll to position [791, 0]
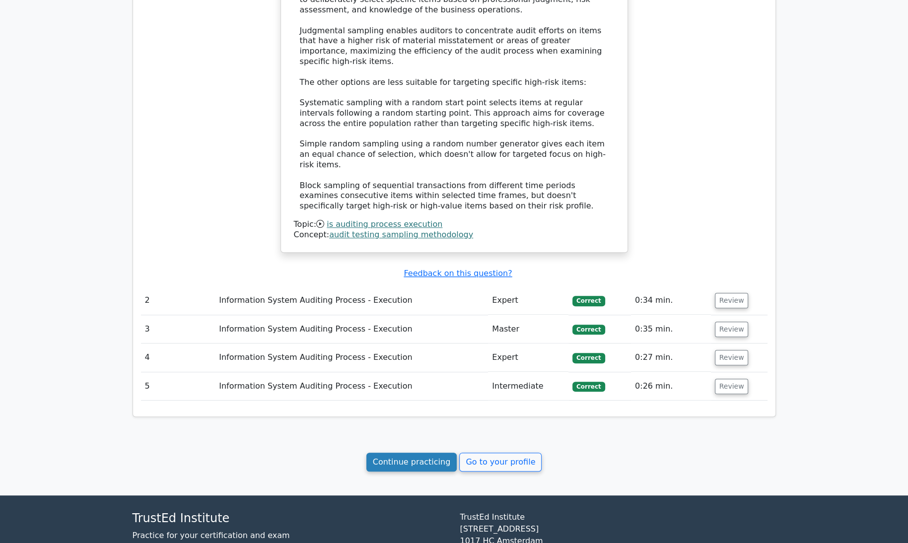
click at [417, 453] on link "Continue practicing" at bounding box center [411, 462] width 91 height 19
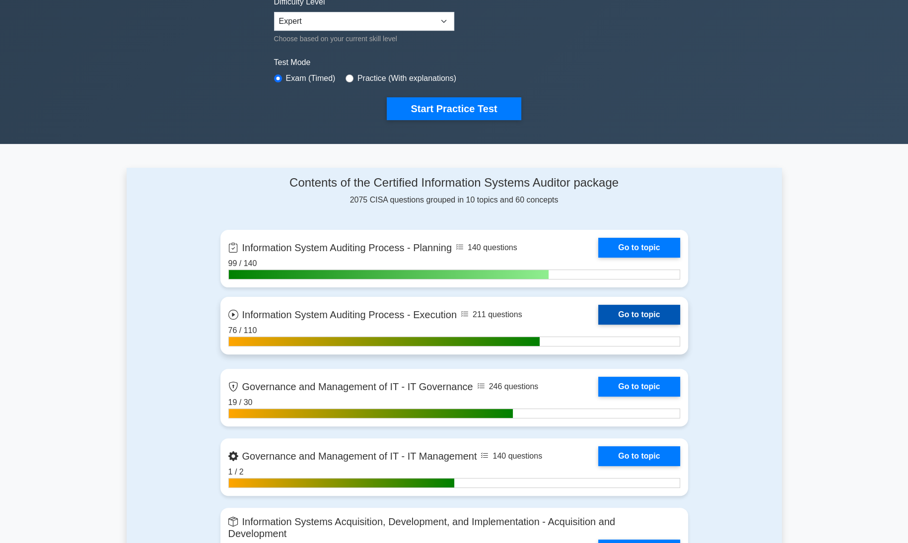
scroll to position [273, 0]
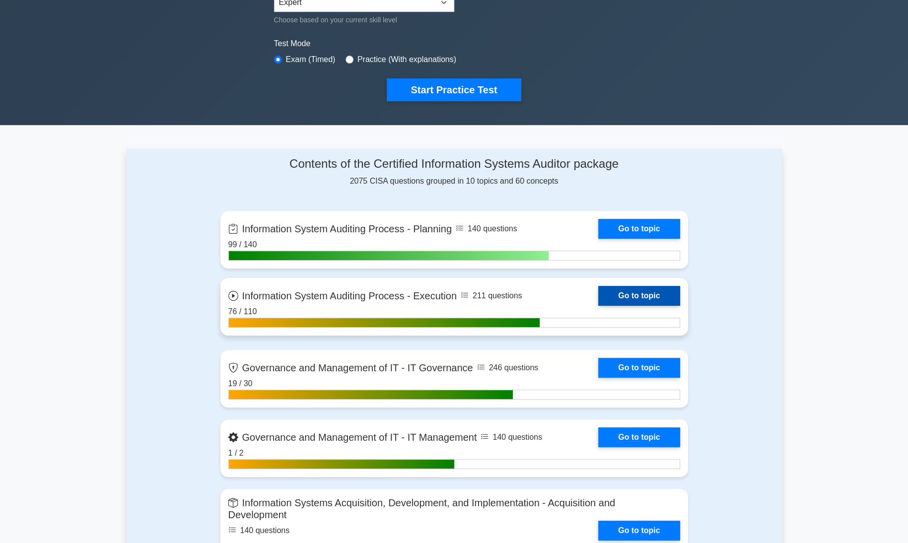
click at [650, 290] on link "Go to topic" at bounding box center [638, 296] width 81 height 20
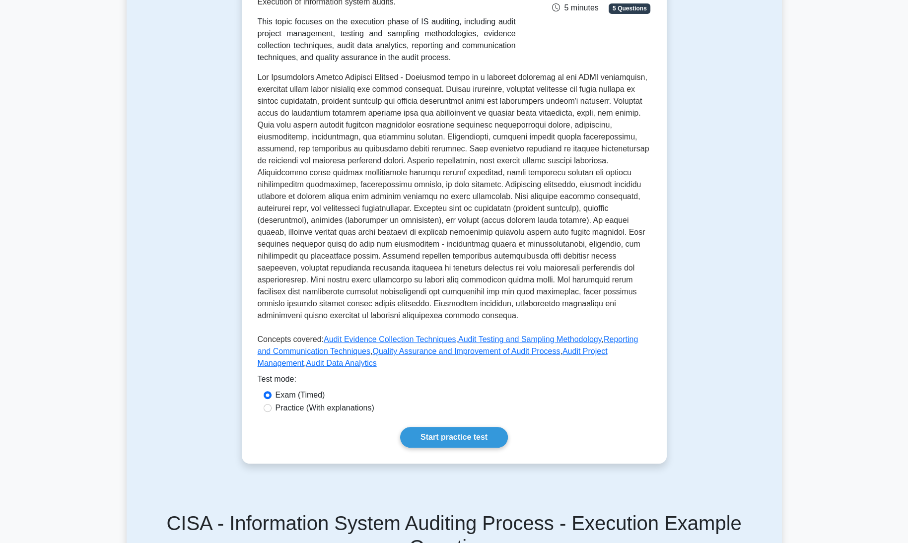
scroll to position [218, 0]
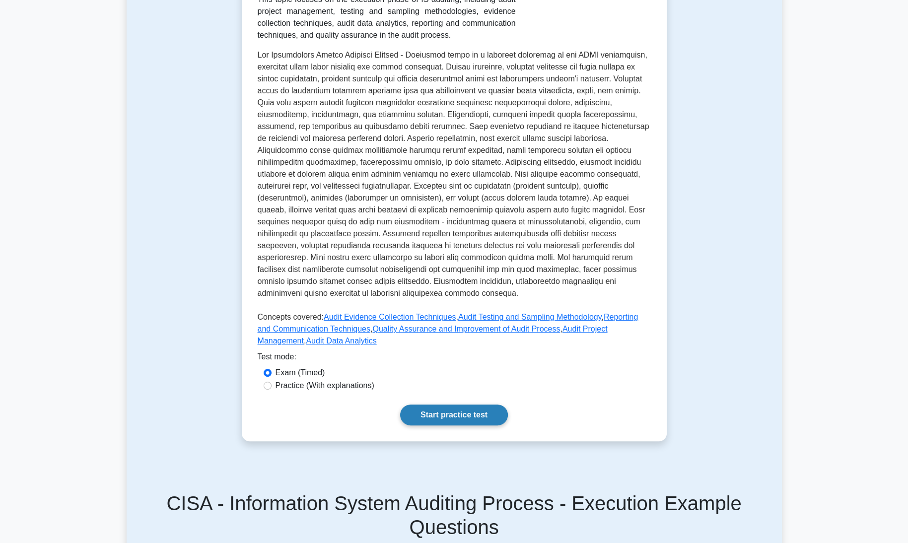
click at [465, 405] on link "Start practice test" at bounding box center [454, 415] width 108 height 21
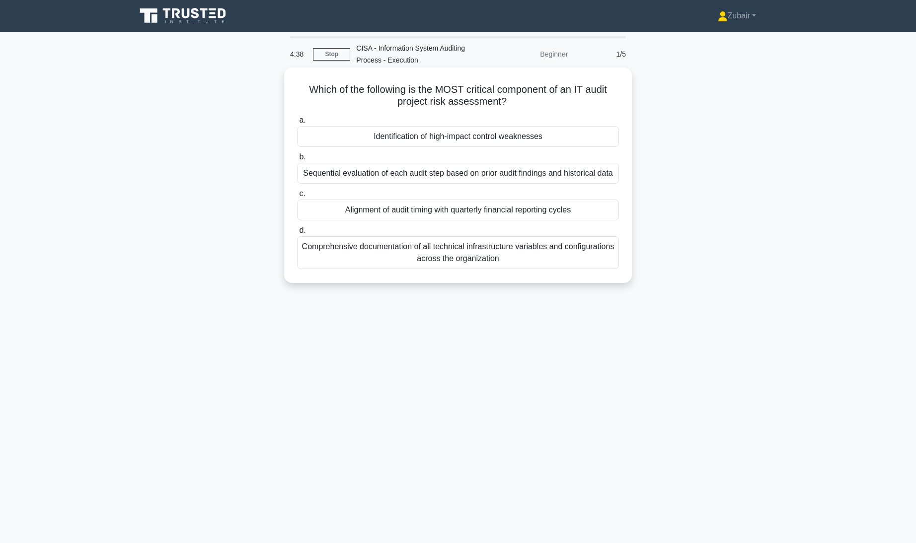
click at [550, 134] on div "Identification of high-impact control weaknesses" at bounding box center [458, 136] width 322 height 21
click at [297, 124] on input "a. Identification of high-impact control weaknesses" at bounding box center [297, 120] width 0 height 6
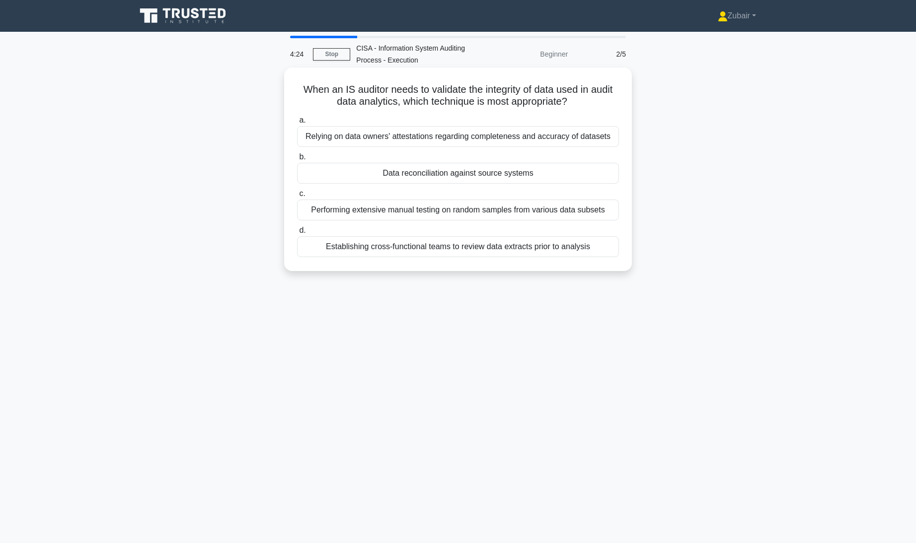
click at [566, 171] on div "Data reconciliation against source systems" at bounding box center [458, 173] width 322 height 21
click at [297, 160] on input "b. Data reconciliation against source systems" at bounding box center [297, 157] width 0 height 6
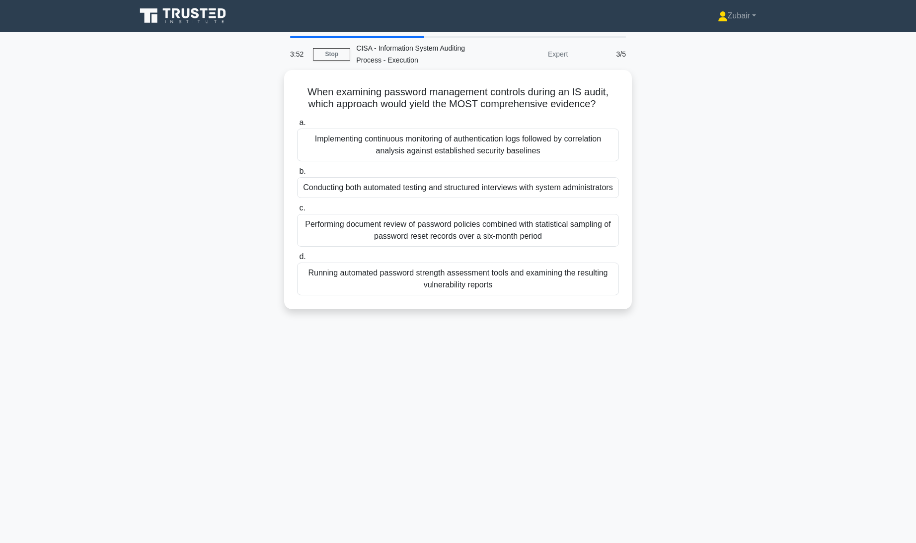
click at [528, 393] on div "3:52 Stop CISA - Information System Auditing Process - Execution Expert 3/5 Whe…" at bounding box center [457, 284] width 655 height 497
click at [520, 284] on div "Running automated password strength assessment tools and examining the resultin…" at bounding box center [458, 276] width 322 height 33
click at [297, 258] on input "d. Running automated password strength assessment tools and examining the resul…" at bounding box center [297, 254] width 0 height 6
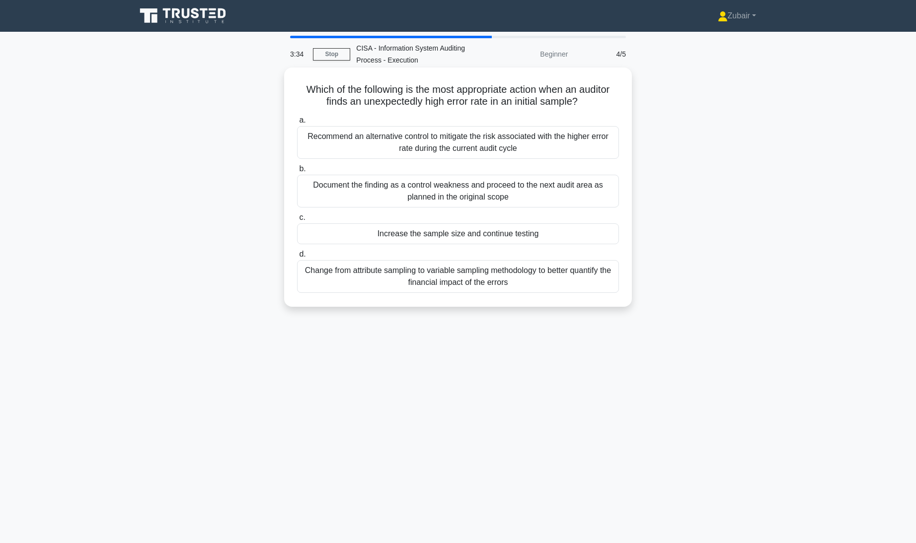
click at [509, 235] on div "Increase the sample size and continue testing" at bounding box center [458, 233] width 322 height 21
click at [297, 221] on input "c. Increase the sample size and continue testing" at bounding box center [297, 217] width 0 height 6
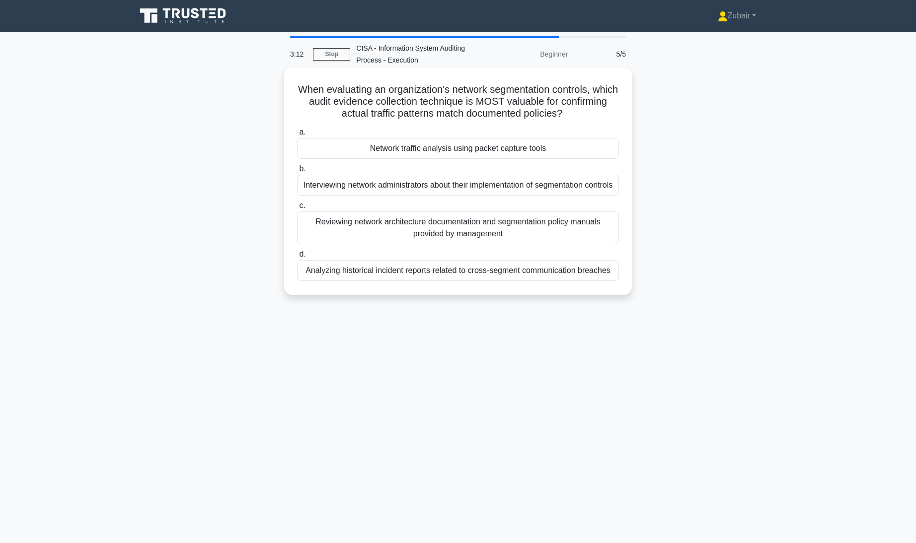
click at [537, 149] on div "Network traffic analysis using packet capture tools" at bounding box center [458, 148] width 322 height 21
click at [297, 136] on input "a. Network traffic analysis using packet capture tools" at bounding box center [297, 132] width 0 height 6
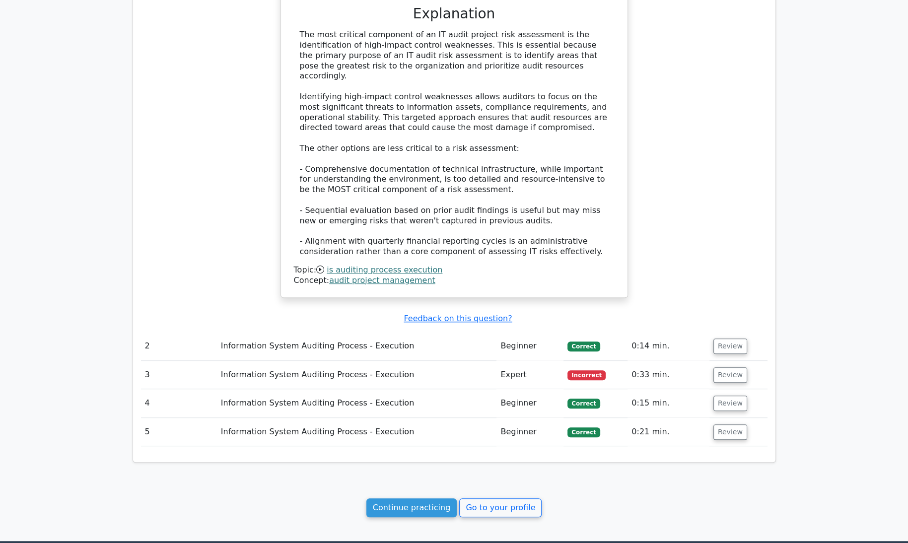
scroll to position [745, 0]
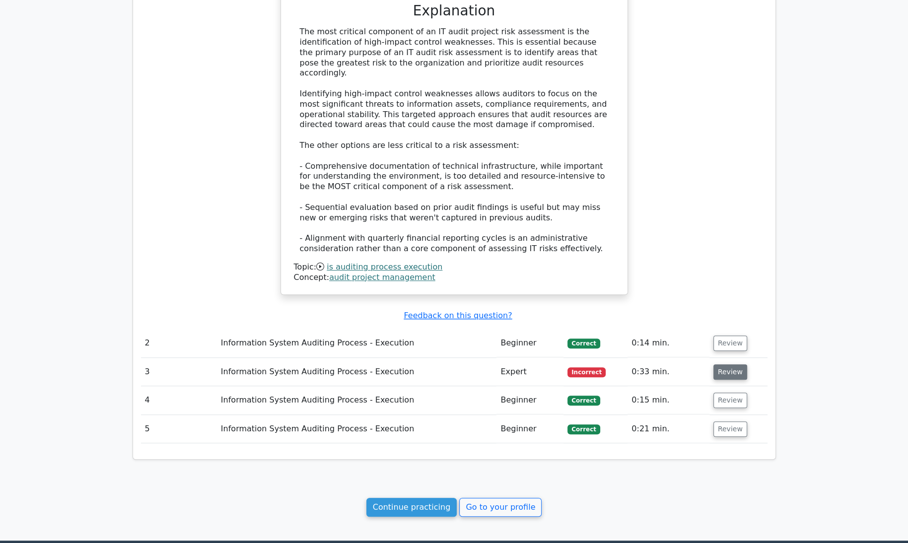
click at [721, 364] on button "Review" at bounding box center [730, 371] width 34 height 15
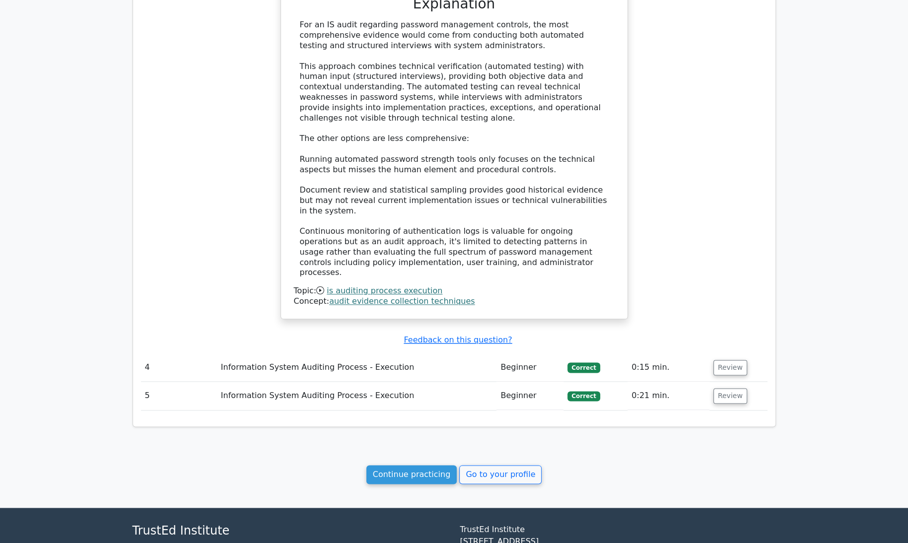
scroll to position [1380, 0]
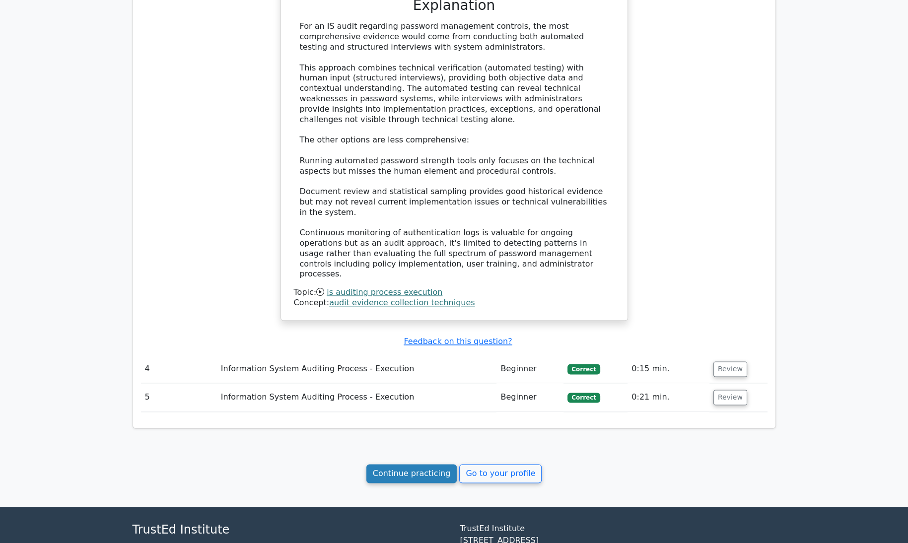
click at [421, 464] on link "Continue practicing" at bounding box center [411, 473] width 91 height 19
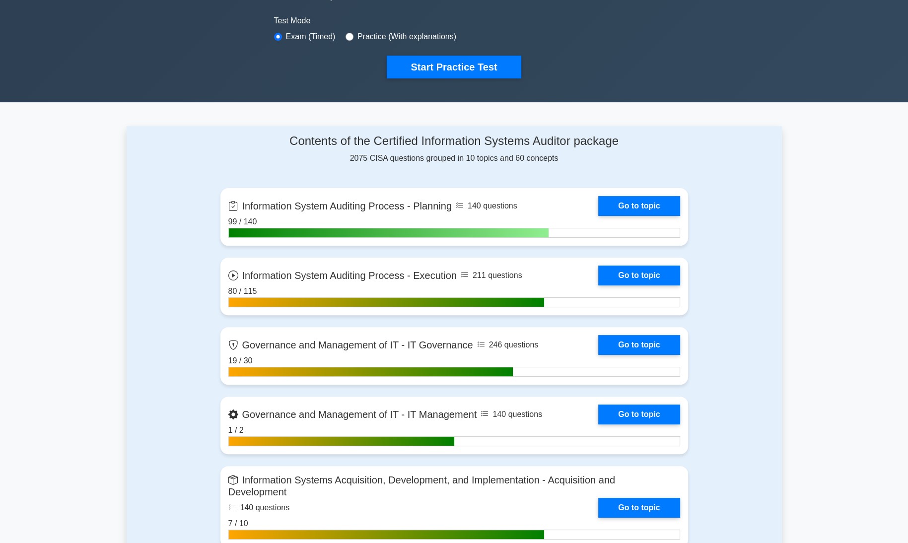
scroll to position [296, 0]
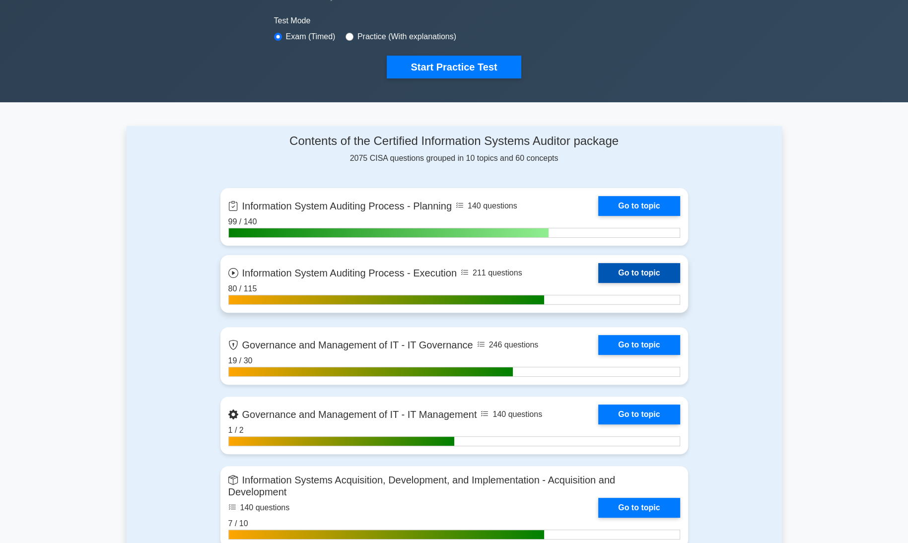
click at [657, 271] on link "Go to topic" at bounding box center [638, 273] width 81 height 20
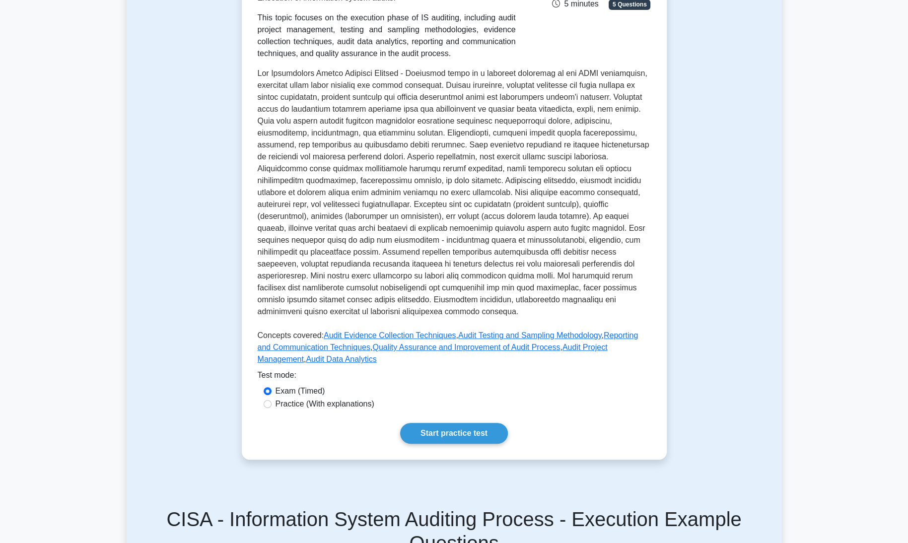
scroll to position [214, 0]
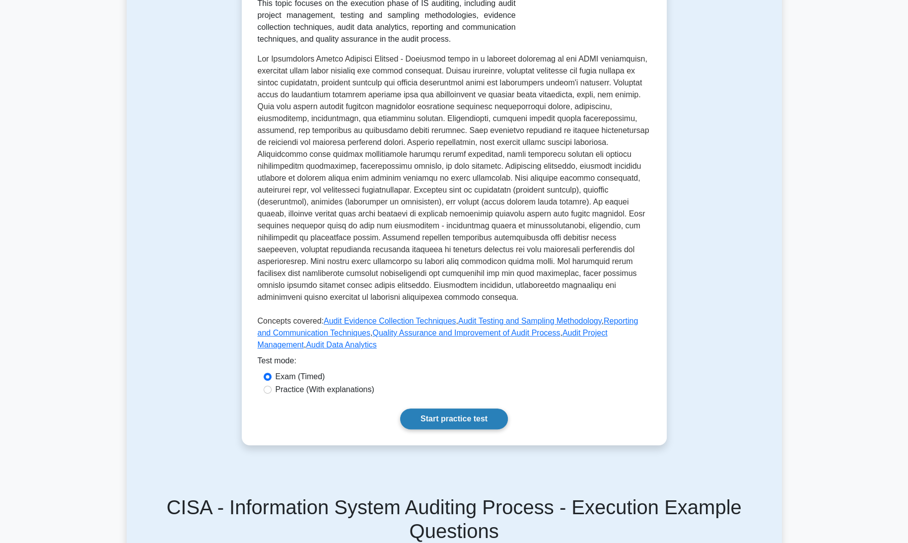
click at [457, 409] on link "Start practice test" at bounding box center [454, 419] width 108 height 21
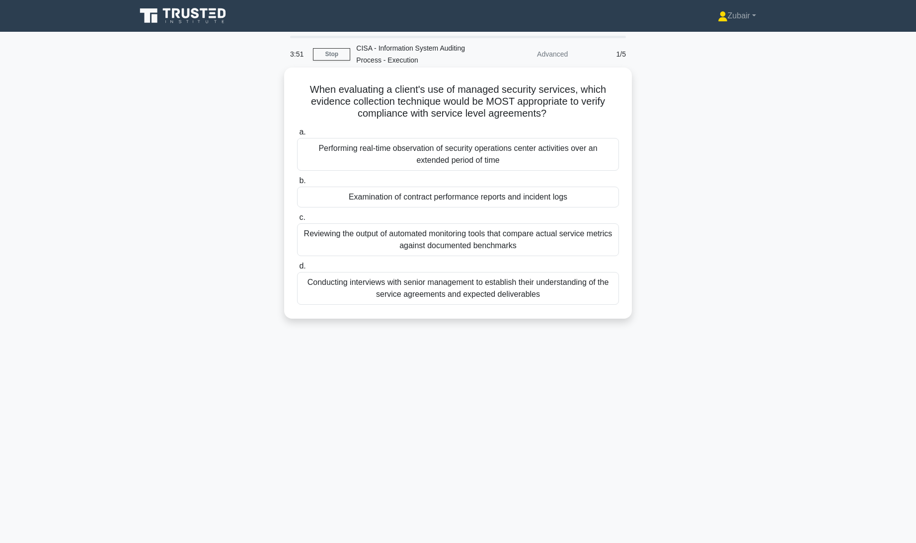
click at [578, 247] on div "Reviewing the output of automated monitoring tools that compare actual service …" at bounding box center [458, 239] width 322 height 33
click at [297, 221] on input "c. Reviewing the output of automated monitoring tools that compare actual servi…" at bounding box center [297, 217] width 0 height 6
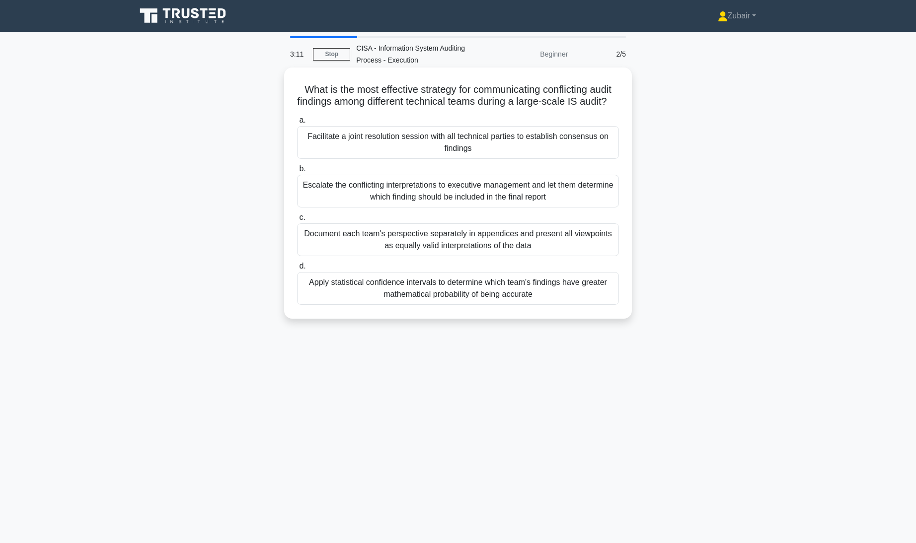
click at [582, 148] on div "Facilitate a joint resolution session with all technical parties to establish c…" at bounding box center [458, 142] width 322 height 33
click at [297, 124] on input "a. Facilitate a joint resolution session with all technical parties to establis…" at bounding box center [297, 120] width 0 height 6
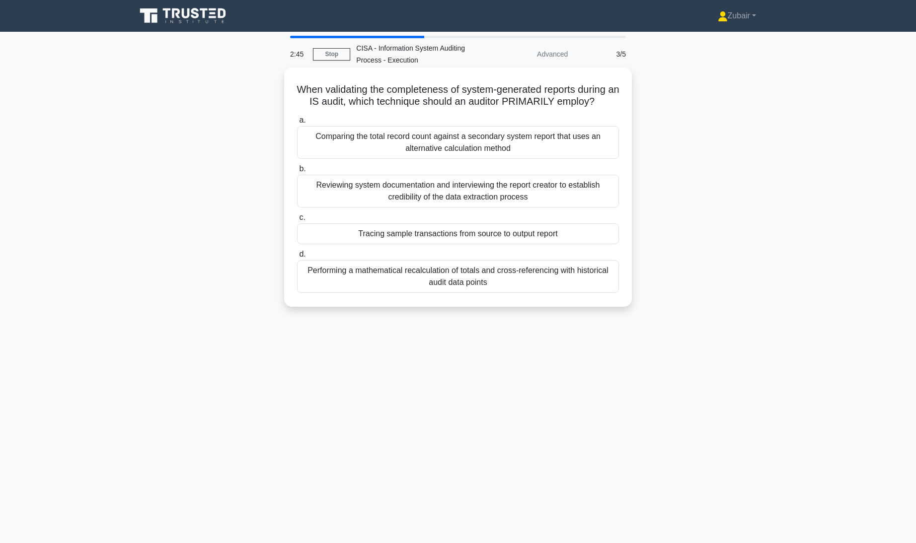
click at [562, 233] on div "Tracing sample transactions from source to output report" at bounding box center [458, 233] width 322 height 21
click at [297, 221] on input "c. Tracing sample transactions from source to output report" at bounding box center [297, 217] width 0 height 6
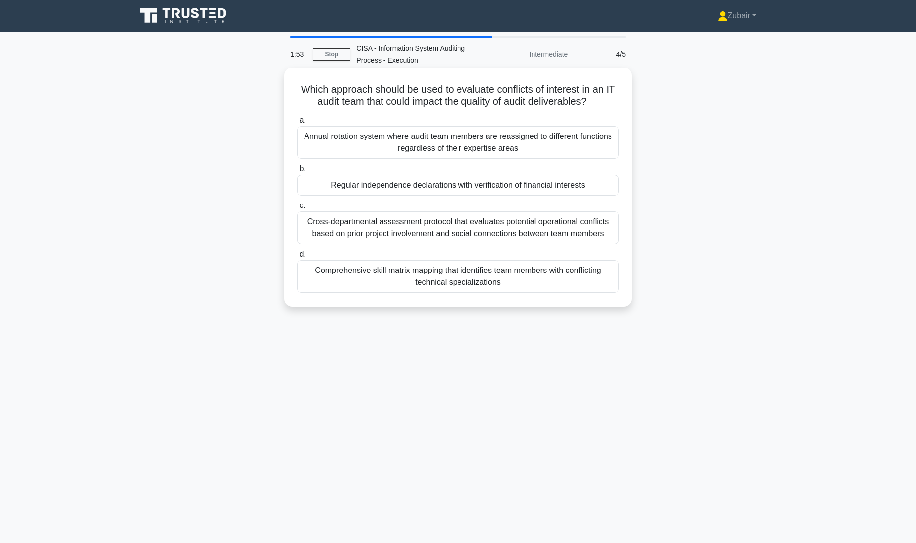
click at [576, 229] on div "Cross-departmental assessment protocol that evaluates potential operational con…" at bounding box center [458, 228] width 322 height 33
click at [297, 209] on input "c. Cross-departmental assessment protocol that evaluates potential operational …" at bounding box center [297, 206] width 0 height 6
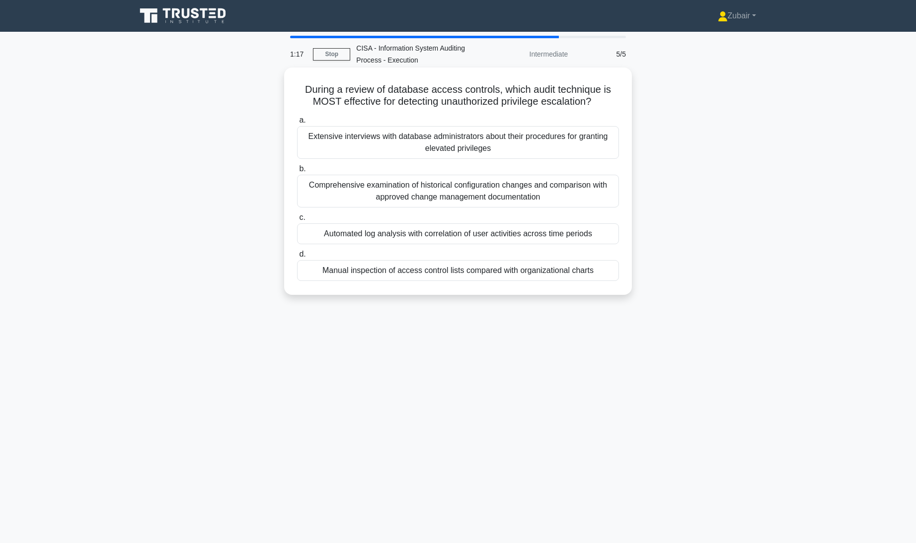
click at [528, 233] on div "Automated log analysis with correlation of user activities across time periods" at bounding box center [458, 233] width 322 height 21
click at [297, 221] on input "c. Automated log analysis with correlation of user activities across time perio…" at bounding box center [297, 217] width 0 height 6
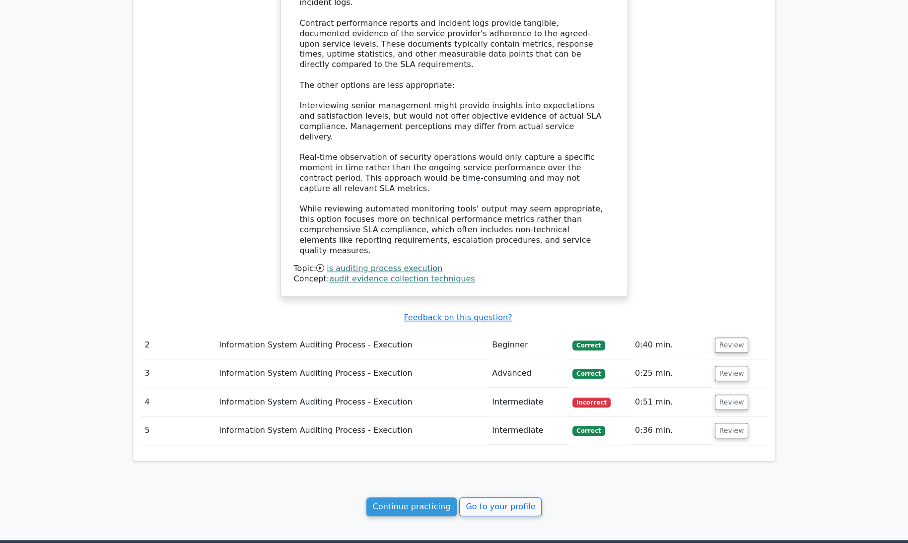
scroll to position [853, 0]
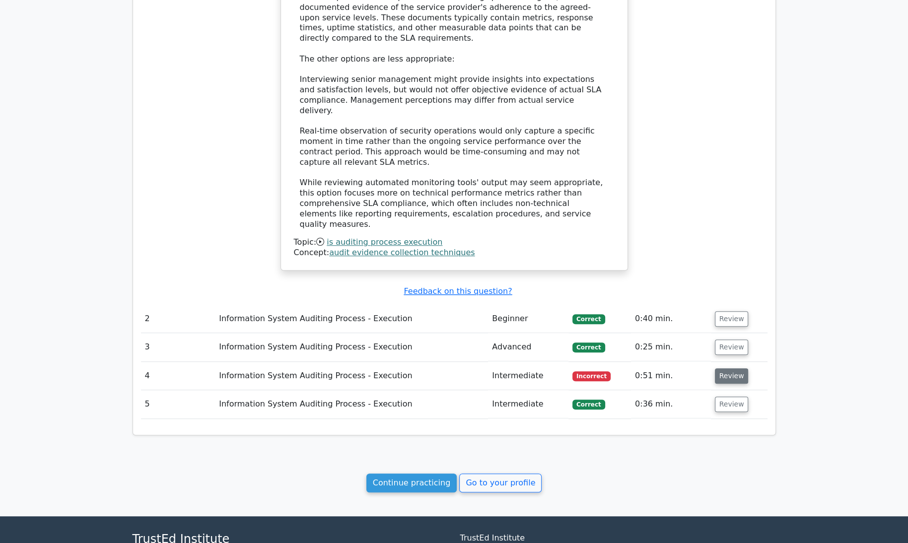
click at [726, 368] on button "Review" at bounding box center [732, 375] width 34 height 15
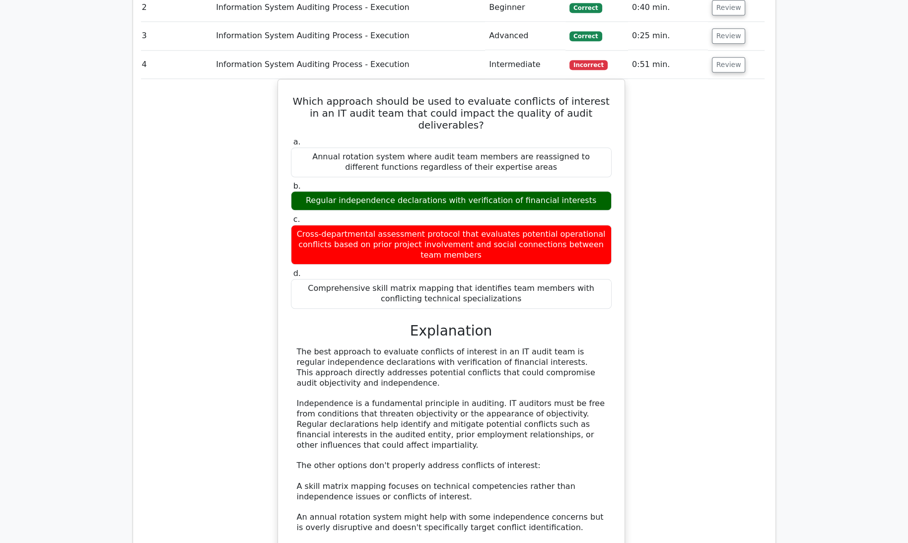
scroll to position [1434, 0]
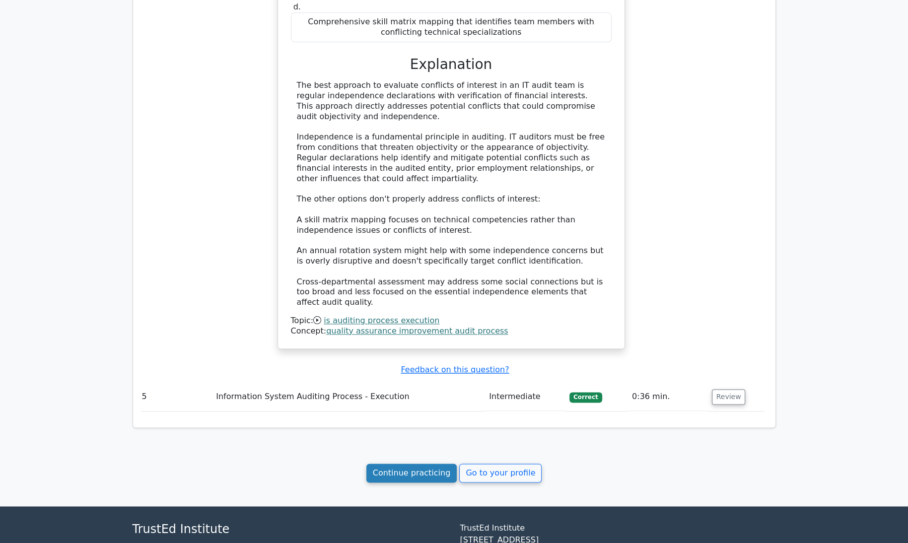
click at [431, 464] on link "Continue practicing" at bounding box center [411, 473] width 91 height 19
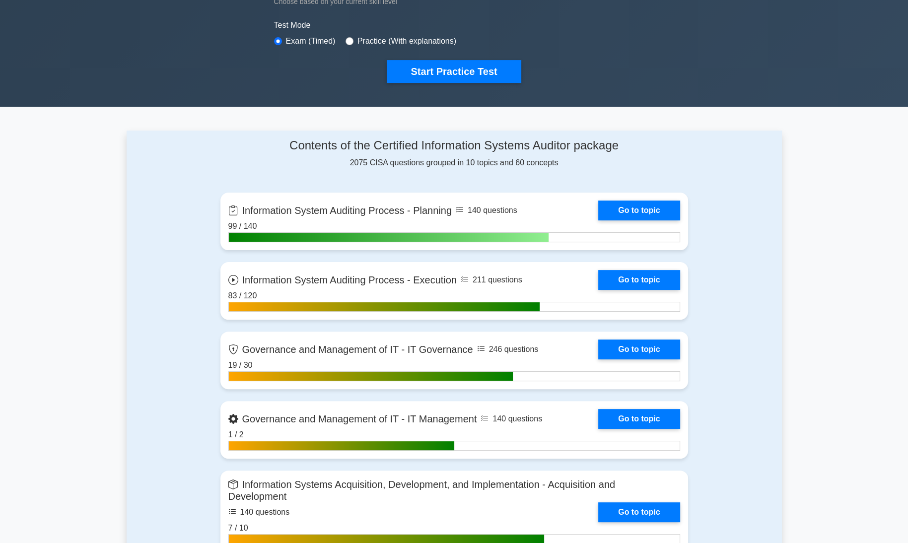
scroll to position [292, 0]
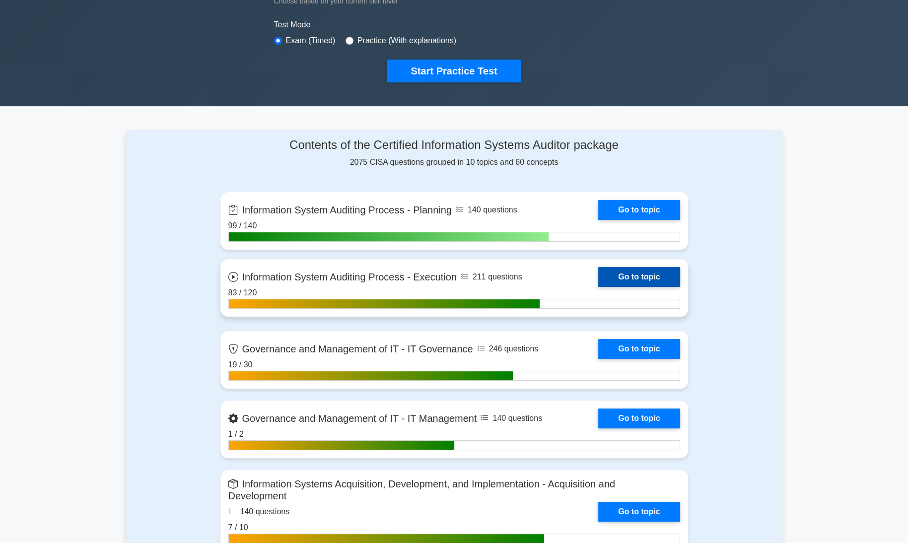
click at [636, 275] on link "Go to topic" at bounding box center [638, 277] width 81 height 20
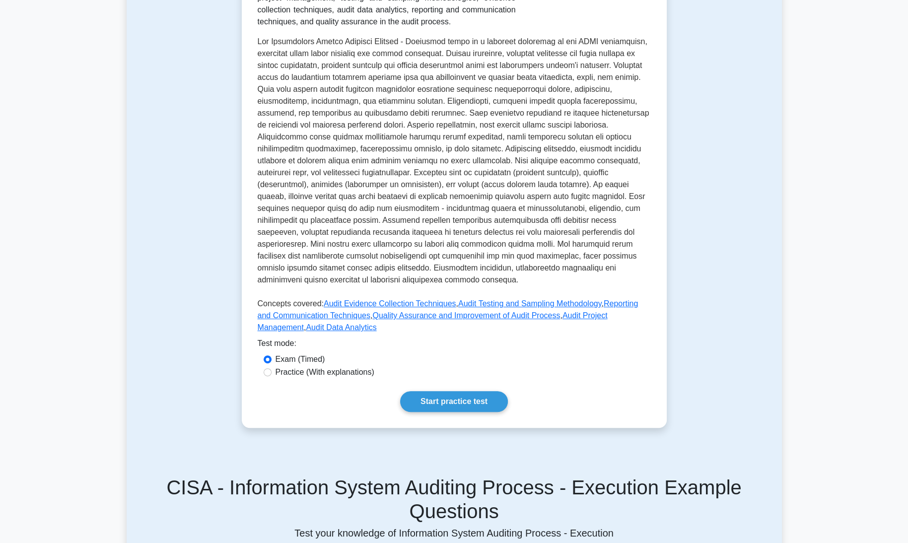
scroll to position [236, 0]
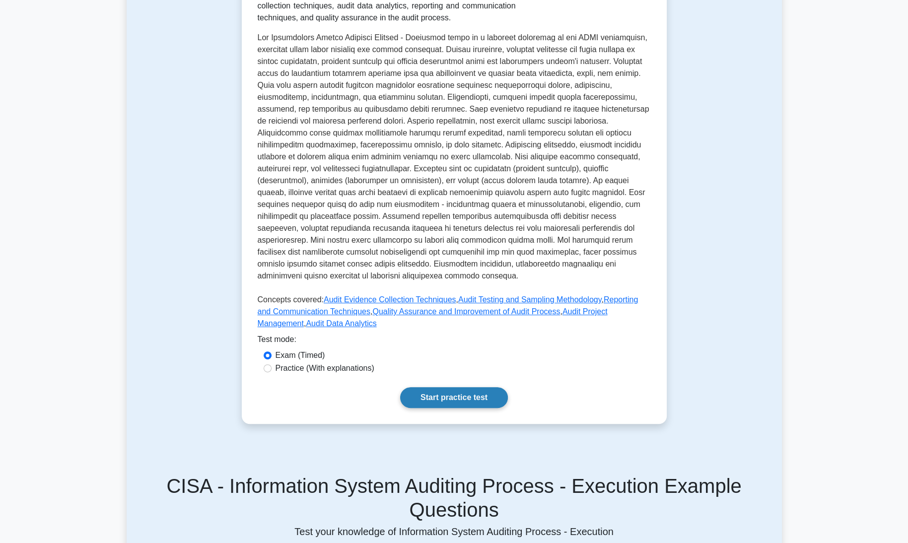
click at [462, 387] on link "Start practice test" at bounding box center [454, 397] width 108 height 21
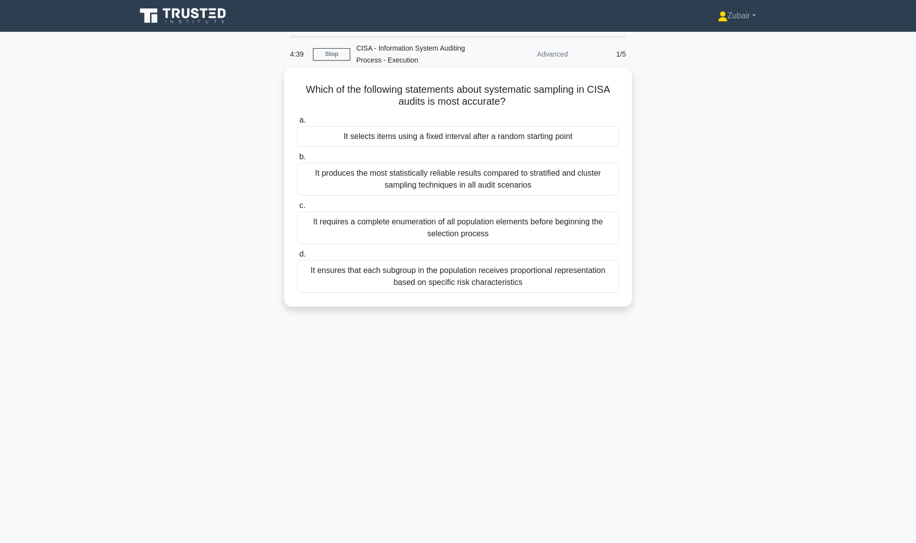
click at [475, 285] on div "It ensures that each subgroup in the population receives proportional represent…" at bounding box center [458, 276] width 322 height 33
click at [297, 258] on input "d. It ensures that each subgroup in the population receives proportional repres…" at bounding box center [297, 254] width 0 height 6
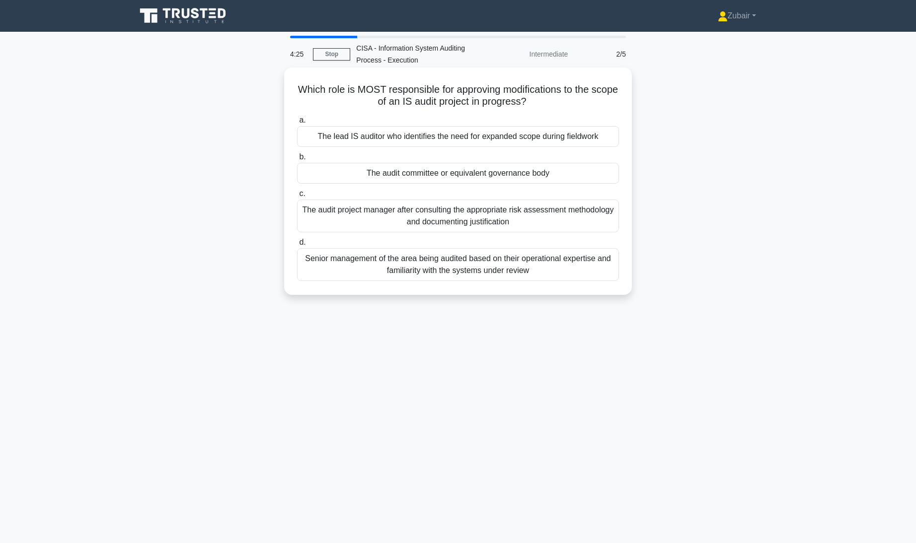
click at [468, 180] on div "The audit committee or equivalent governance body" at bounding box center [458, 173] width 322 height 21
click at [297, 160] on input "b. The audit committee or equivalent governance body" at bounding box center [297, 157] width 0 height 6
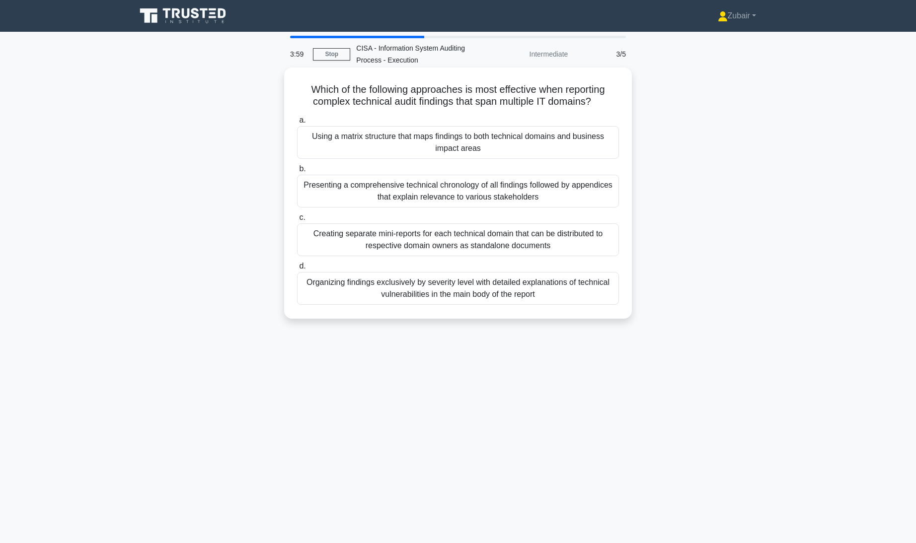
click at [377, 150] on div "Using a matrix structure that maps findings to both technical domains and busin…" at bounding box center [458, 142] width 322 height 33
click at [297, 124] on input "a. Using a matrix structure that maps findings to both technical domains and bu…" at bounding box center [297, 120] width 0 height 6
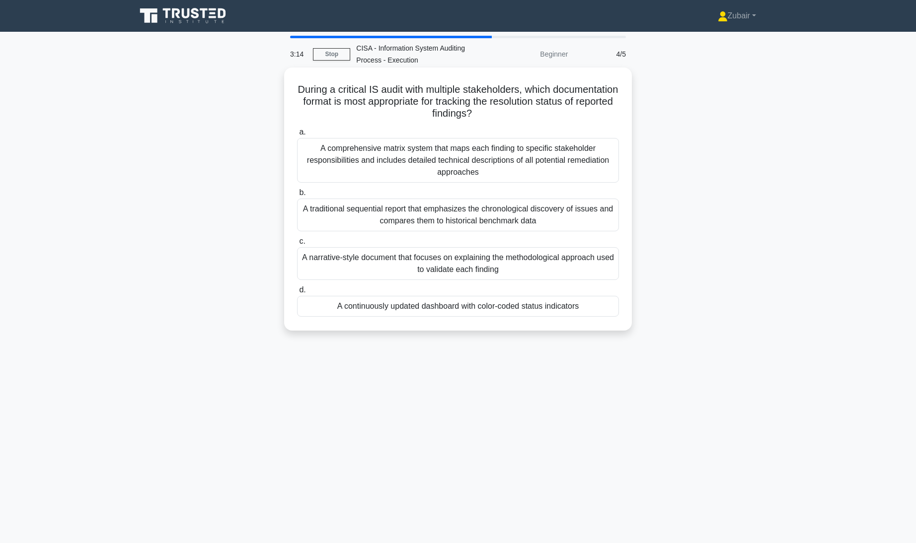
click at [309, 301] on div "A continuously updated dashboard with color-coded status indicators" at bounding box center [458, 306] width 322 height 21
click at [297, 293] on input "d. A continuously updated dashboard with color-coded status indicators" at bounding box center [297, 290] width 0 height 6
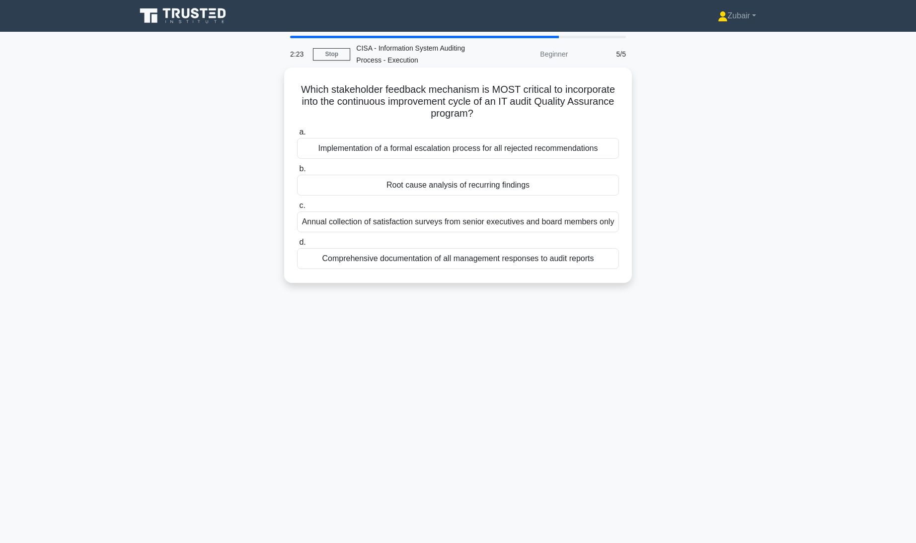
click at [437, 256] on div "Comprehensive documentation of all management responses to audit reports" at bounding box center [458, 258] width 322 height 21
click at [297, 246] on input "d. Comprehensive documentation of all management responses to audit reports" at bounding box center [297, 242] width 0 height 6
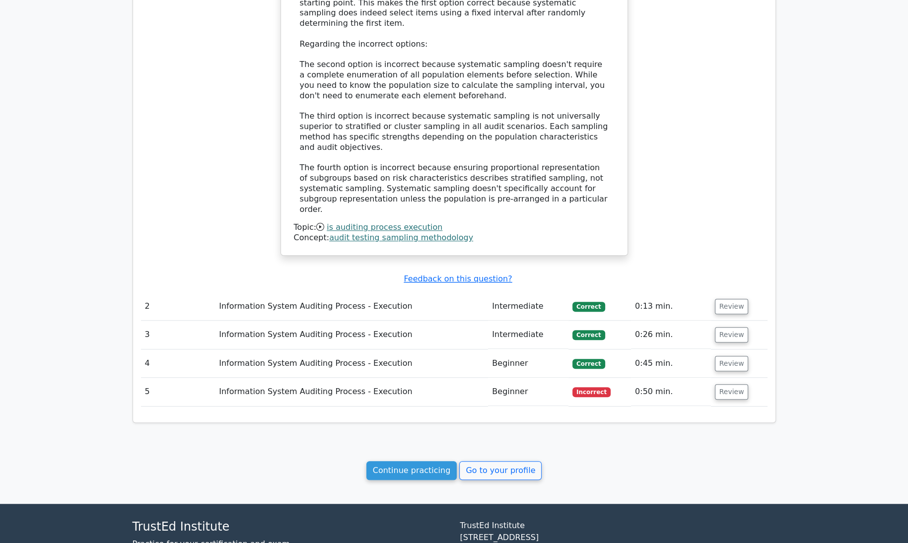
scroll to position [854, 0]
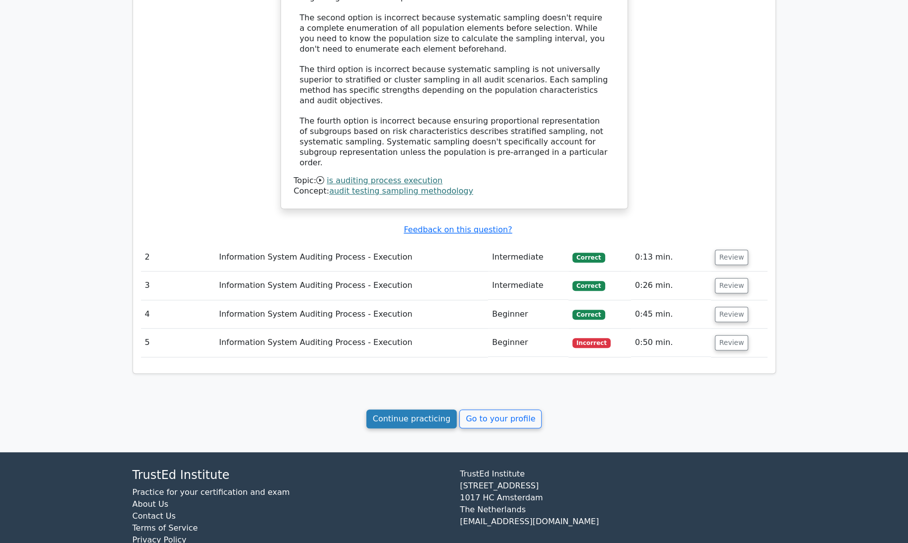
click at [405, 410] on link "Continue practicing" at bounding box center [411, 419] width 91 height 19
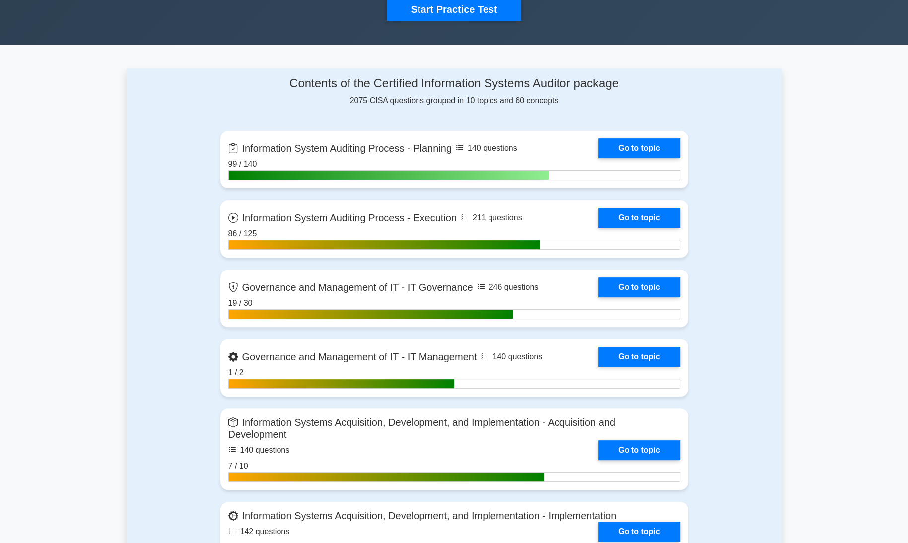
scroll to position [353, 0]
